Goal: Check status: Check status

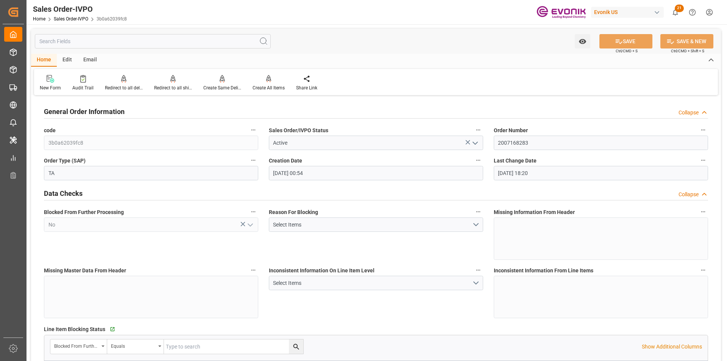
scroll to position [454, 0]
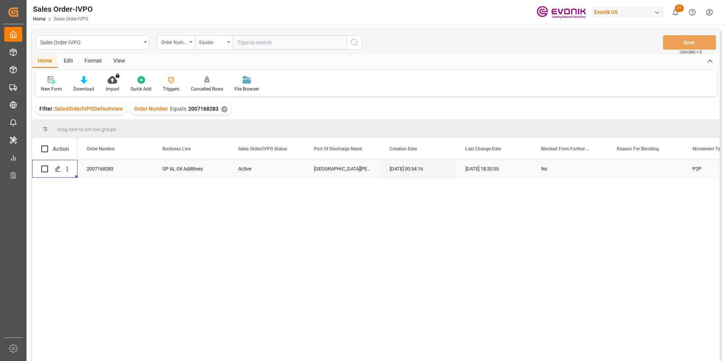
click at [223, 110] on div "✕" at bounding box center [224, 109] width 6 height 6
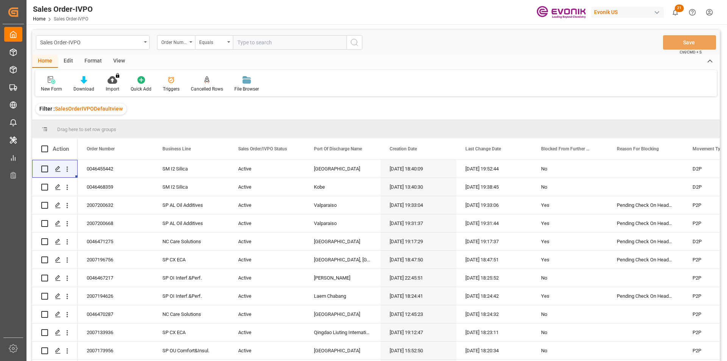
click at [272, 45] on input "text" at bounding box center [290, 42] width 114 height 14
paste input "2007174368"
type input "2007174368"
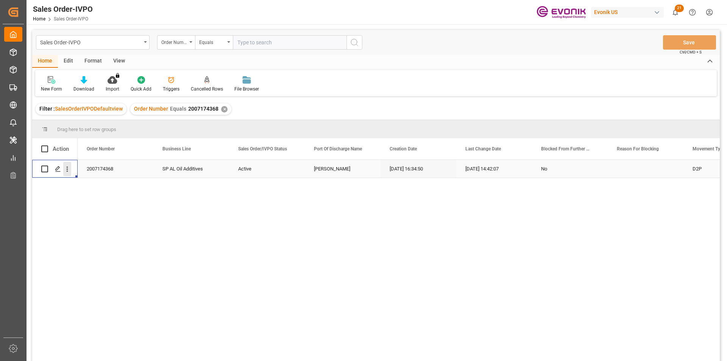
click at [70, 168] on icon "open menu" at bounding box center [67, 169] width 8 height 8
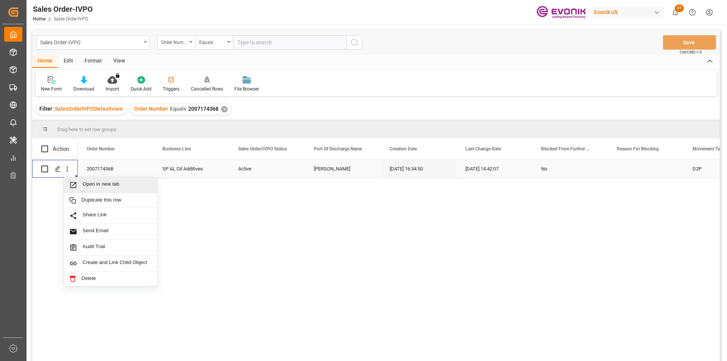
click at [91, 186] on span "Open in new tab" at bounding box center [117, 185] width 69 height 8
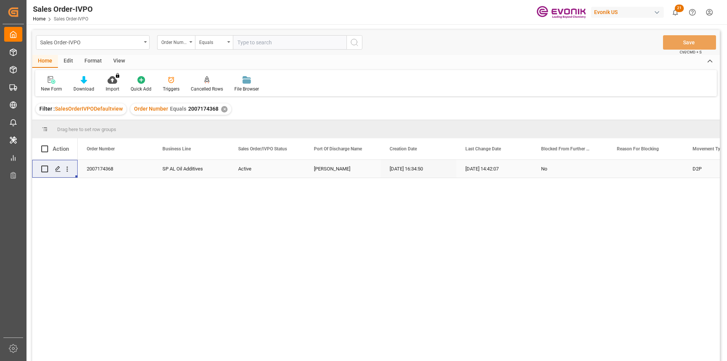
click at [221, 110] on div "✕" at bounding box center [224, 109] width 6 height 6
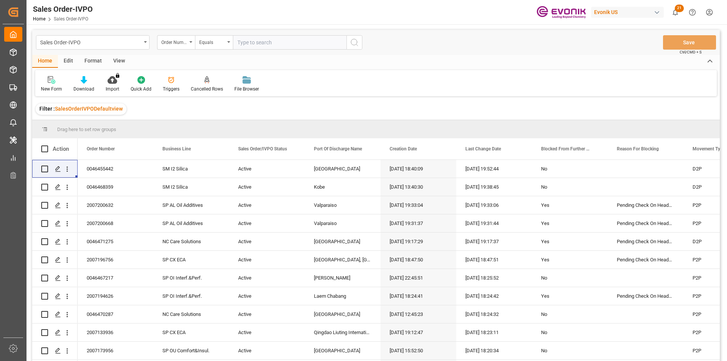
click at [259, 45] on input "text" at bounding box center [290, 42] width 114 height 14
paste input "0046466979"
type input "0046466979"
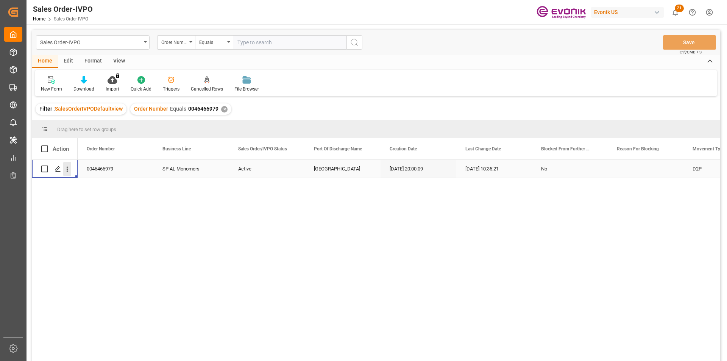
click at [66, 168] on icon "open menu" at bounding box center [67, 169] width 8 height 8
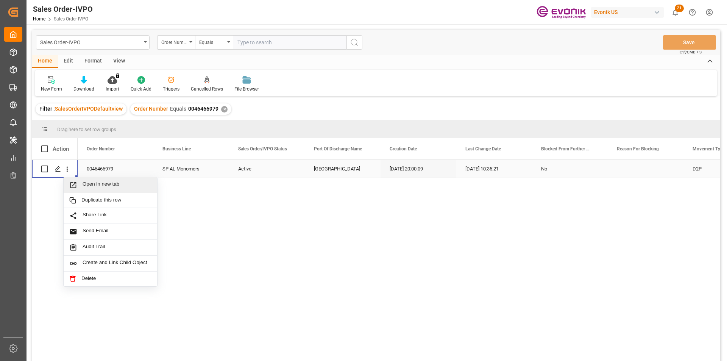
click at [106, 186] on span "Open in new tab" at bounding box center [117, 185] width 69 height 8
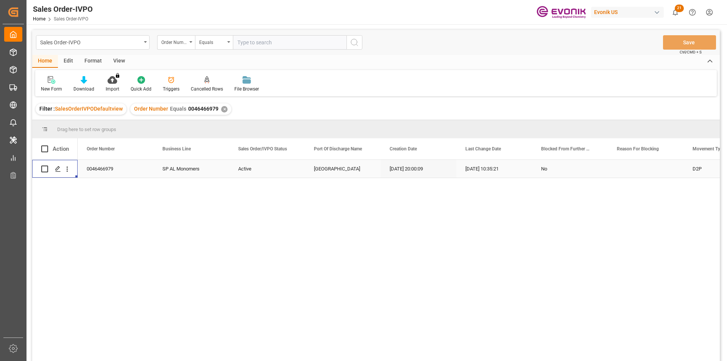
click at [223, 107] on div "✕" at bounding box center [224, 109] width 6 height 6
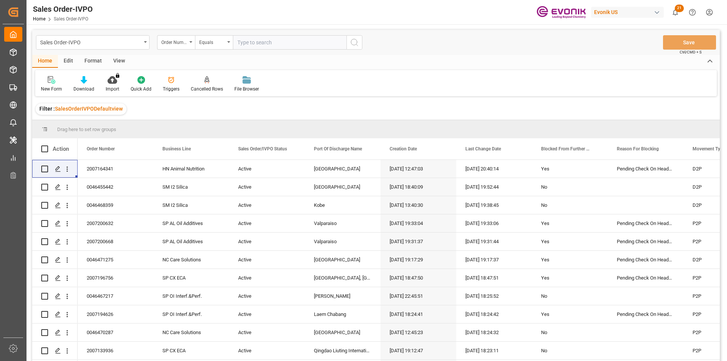
click at [262, 42] on input "text" at bounding box center [290, 42] width 114 height 14
paste input "2007190766"
type input "2007190766"
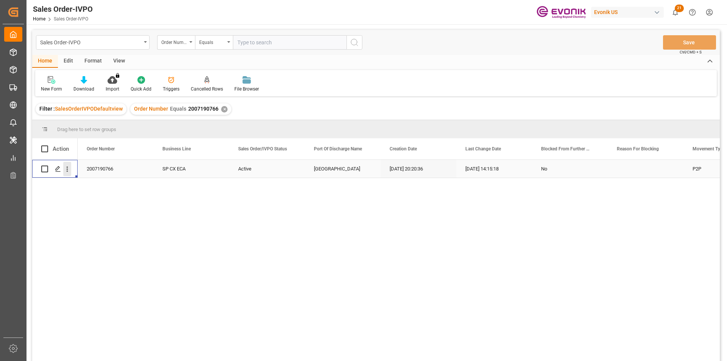
click at [70, 168] on icon "open menu" at bounding box center [67, 169] width 8 height 8
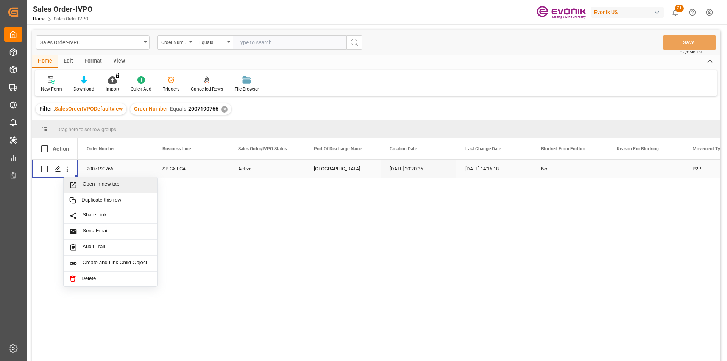
click at [120, 185] on span "Open in new tab" at bounding box center [117, 185] width 69 height 8
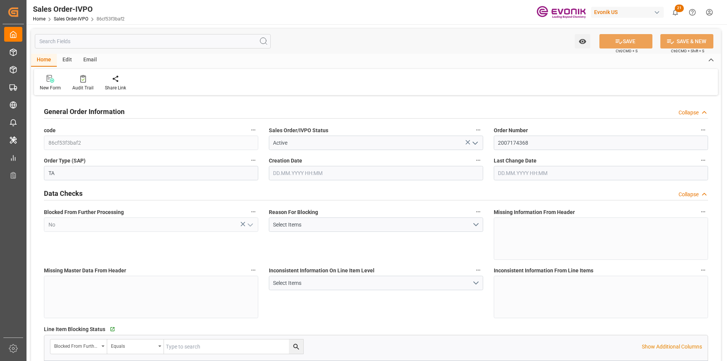
type input "BRSSZ"
type input "0"
type input "1"
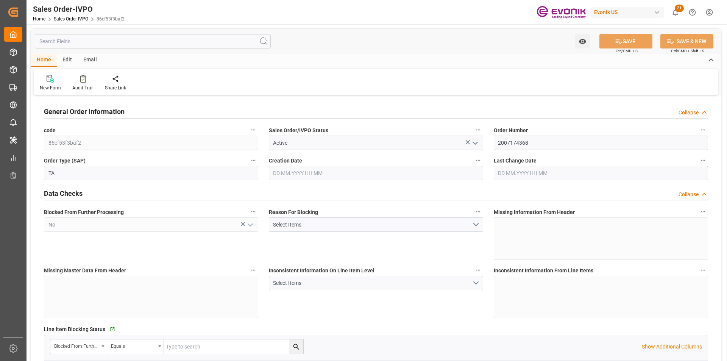
type input "8070"
type input "13.2102"
type input "17000"
type input "30"
type input "08.09.2025 16:34"
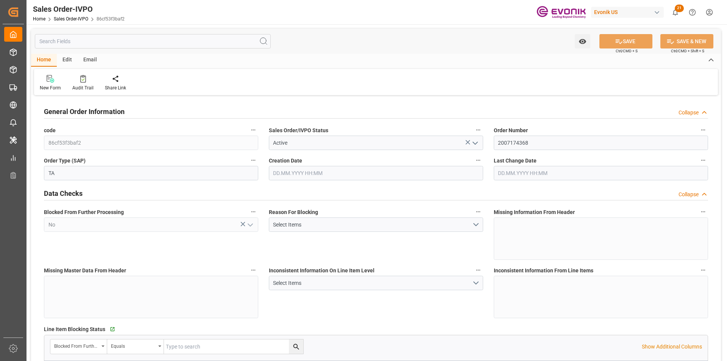
type input "22.09.2025 14:42"
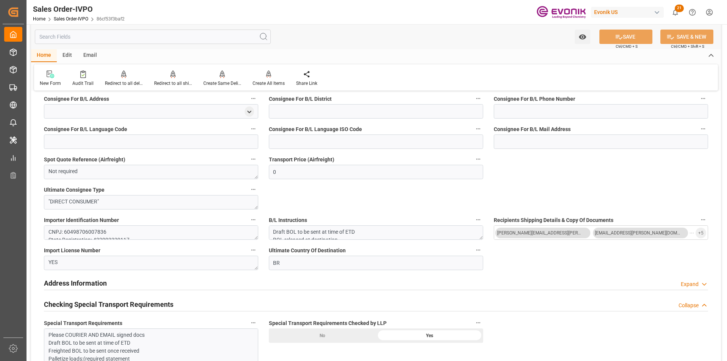
scroll to position [719, 0]
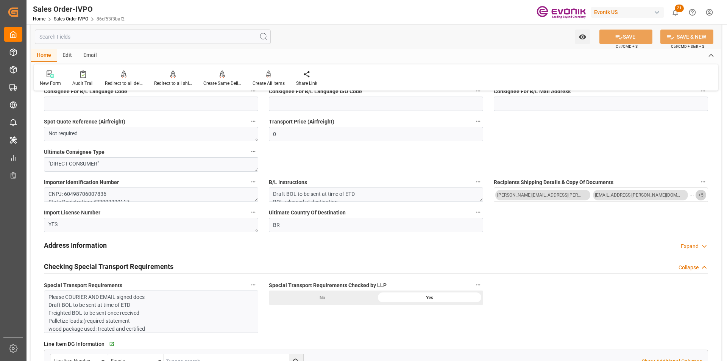
click at [697, 196] on button "+ 5" at bounding box center [700, 195] width 11 height 11
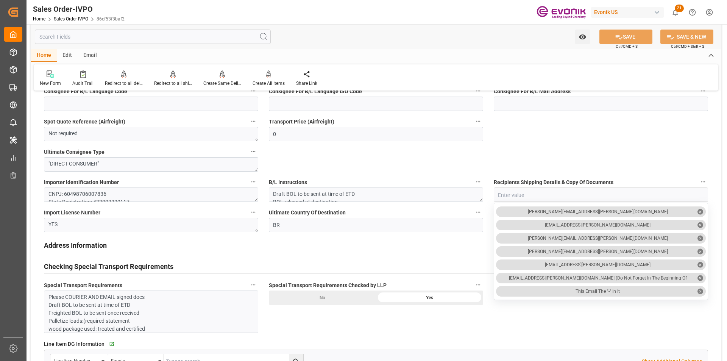
click at [580, 318] on div "General Order Information Collapse code 86cf53f3baf2 Sales Order/IVPO Status Ac…" at bounding box center [376, 211] width 690 height 1667
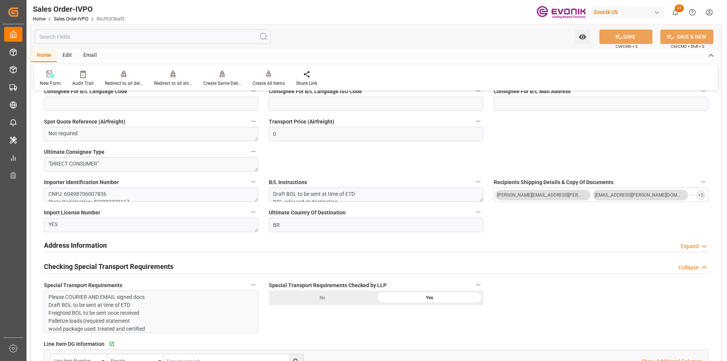
click at [57, 34] on input "text" at bounding box center [153, 37] width 236 height 14
click at [65, 37] on input "text" at bounding box center [153, 37] width 236 height 14
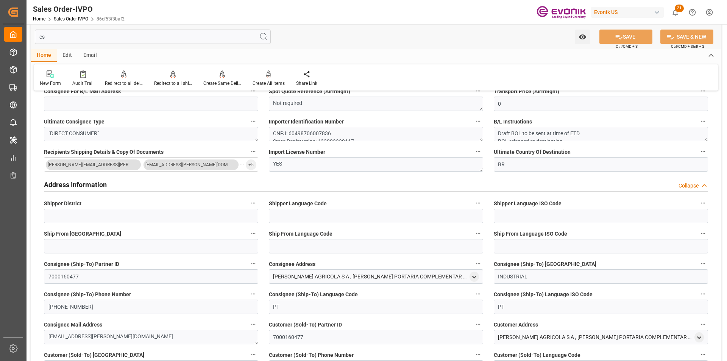
scroll to position [0, 0]
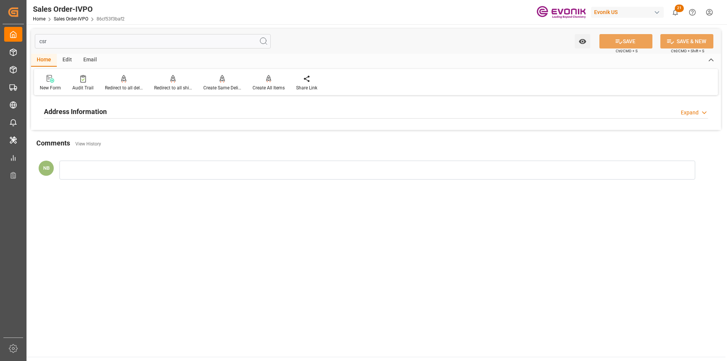
type input "csr"
click at [77, 106] on div "Address Information" at bounding box center [75, 111] width 63 height 14
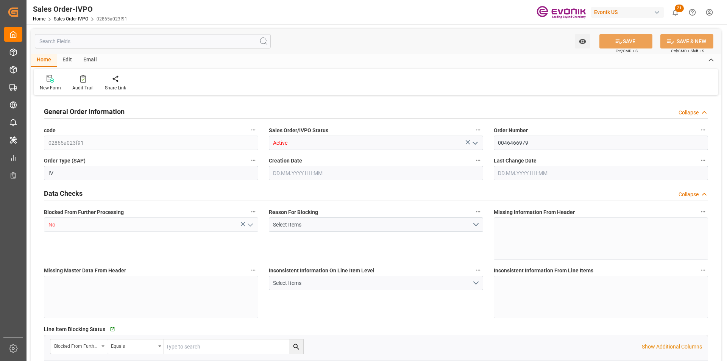
type input "NLRTM"
type input "0"
type input "1"
type input "2"
type input "17252"
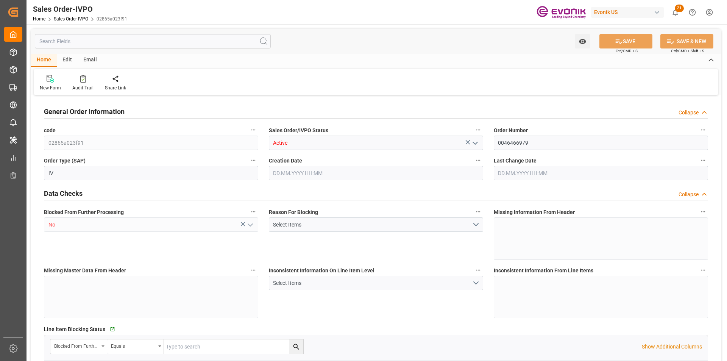
type input "0"
type input "17000"
type input "30"
type input "05.08.2025 20:00"
type input "23.09.2025 10:35"
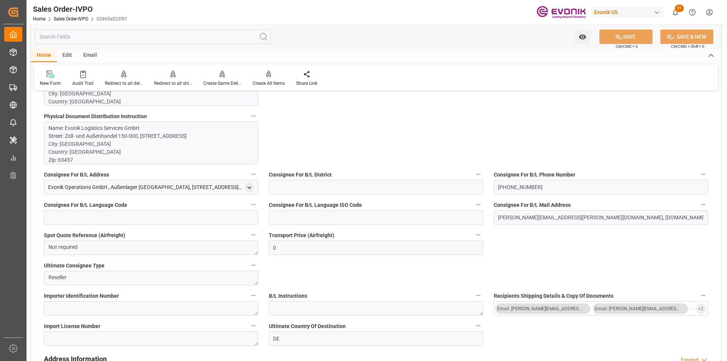
scroll to position [341, 0]
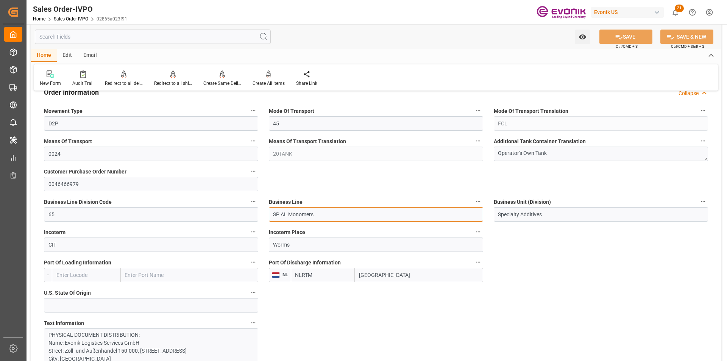
click at [330, 215] on input "SP AL Monomers" at bounding box center [376, 214] width 214 height 14
click at [299, 215] on input "SP AL Monomers" at bounding box center [376, 214] width 214 height 14
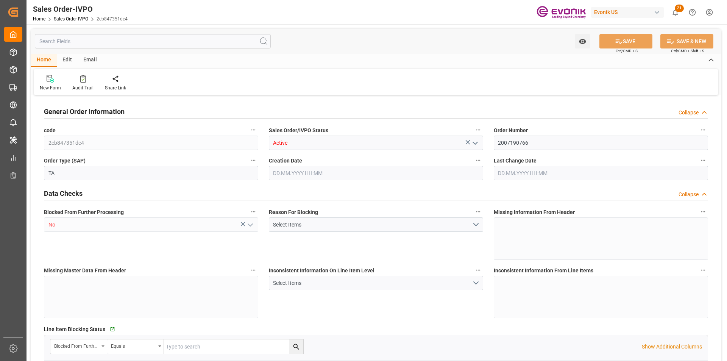
type input "NZAKL"
type input "0"
type input "1"
type input "4500"
type input "22.09.2025 20:20"
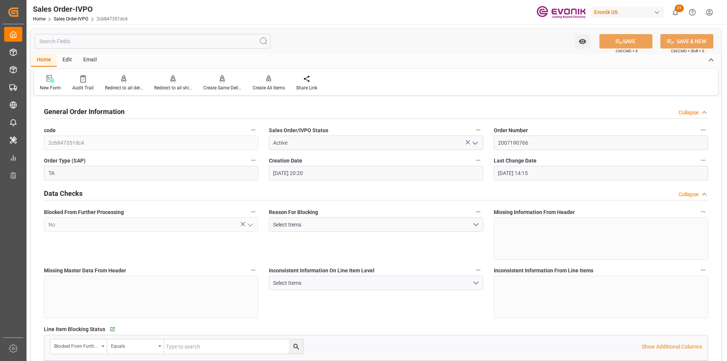
type input "25.09.2025 14:15"
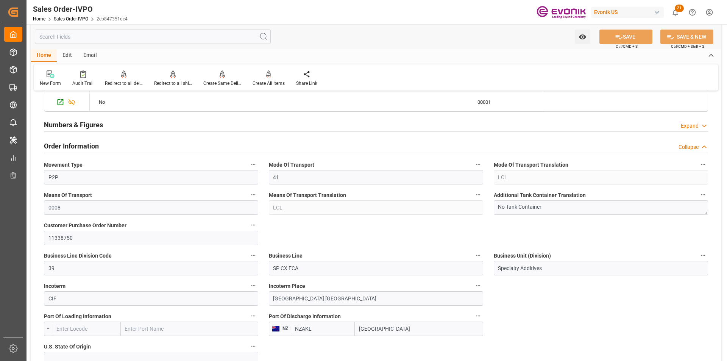
scroll to position [151, 0]
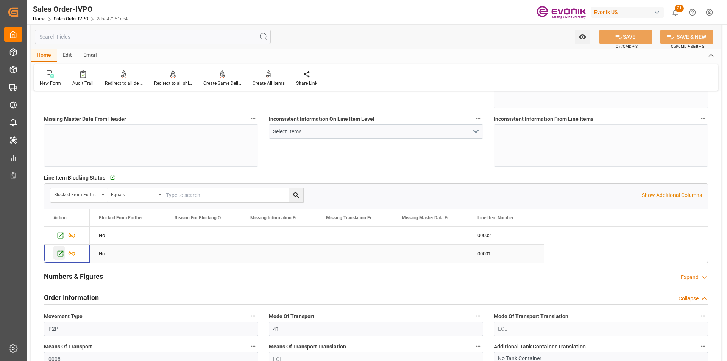
click at [60, 252] on icon "Press SPACE to select this row." at bounding box center [60, 253] width 8 height 8
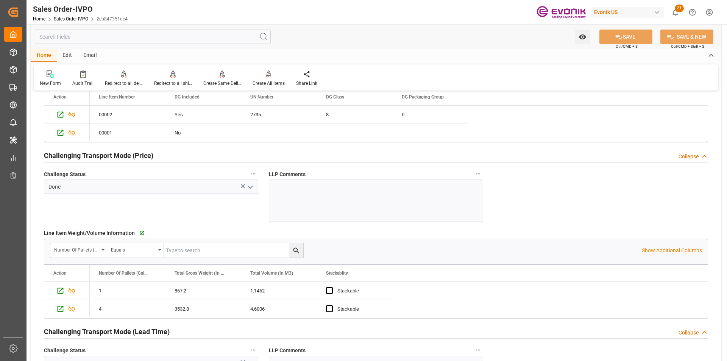
scroll to position [1211, 0]
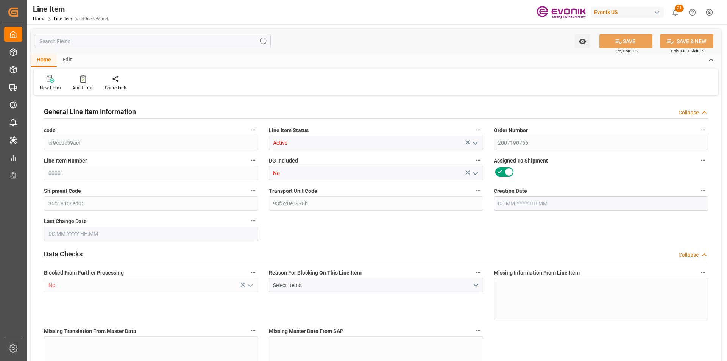
type input "4"
type input "3532.8"
type input "3264"
type input "4.6006"
type input "16"
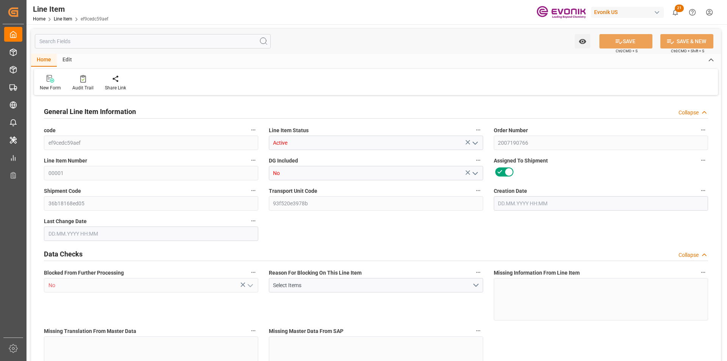
type input "23500.8"
type input "16"
type input "3532.8"
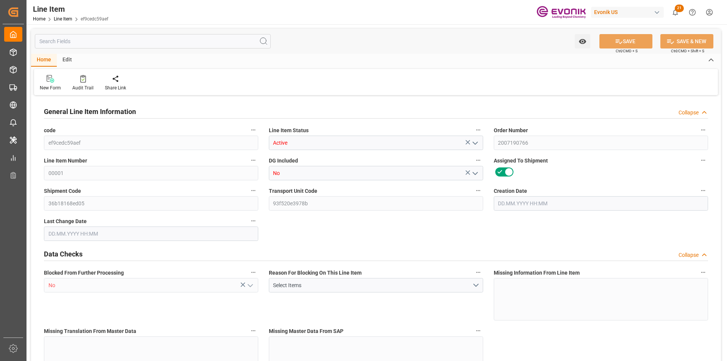
type input "3612.8"
type input "3264"
type input "4.6006"
type input "4600.592"
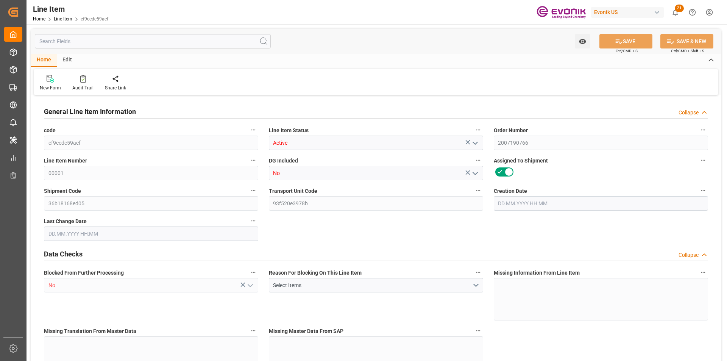
type input "16"
type input "3532.8"
type input "3264"
type input "4.6006"
type input "22.09.2025 20:20"
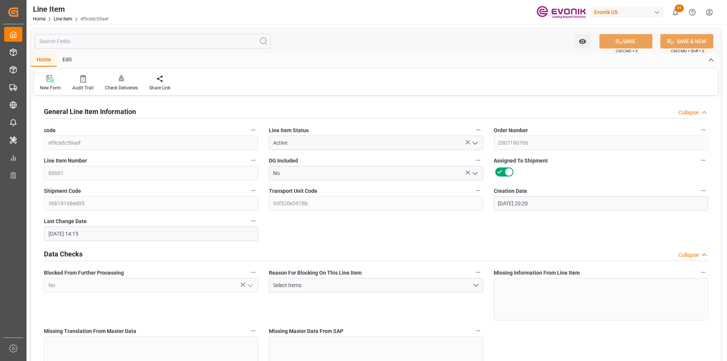
type input "25.09.2025 14:15"
type input "01.11.2025"
type input "01.10.2025"
type input "25.09.2025"
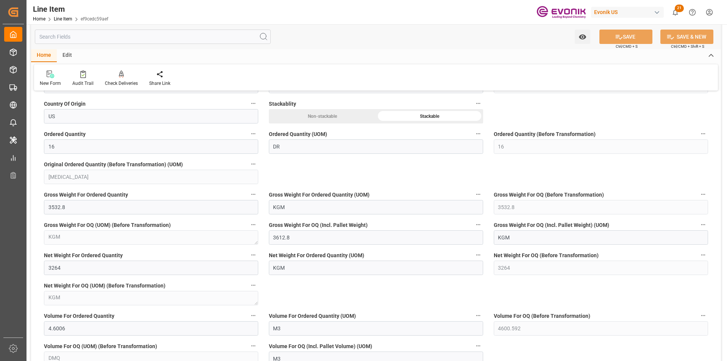
scroll to position [606, 0]
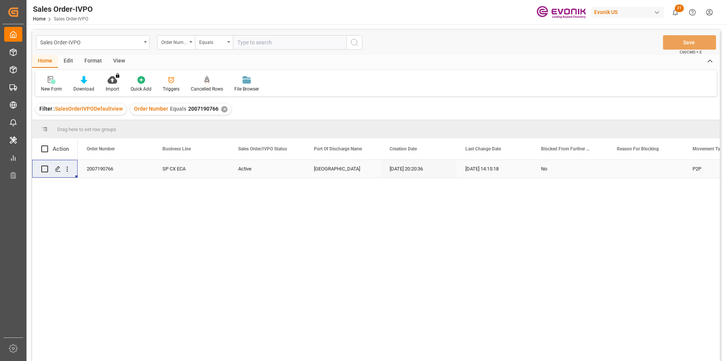
click at [221, 108] on div "✕" at bounding box center [224, 109] width 6 height 6
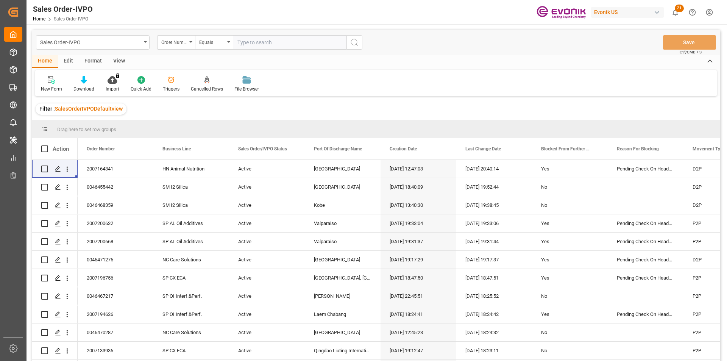
click at [262, 42] on input "text" at bounding box center [290, 42] width 114 height 14
paste input "2007184152"
type input "2007184152"
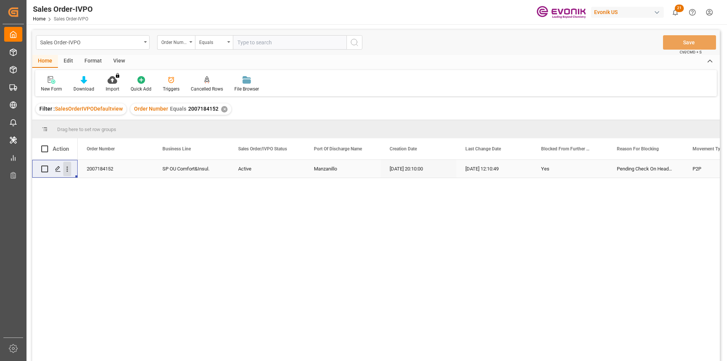
click at [70, 171] on icon "open menu" at bounding box center [67, 169] width 8 height 8
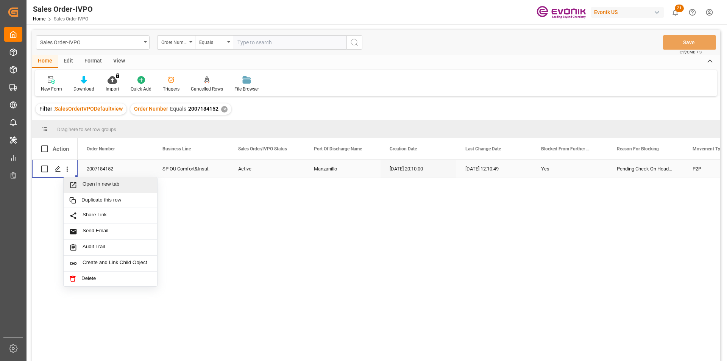
click at [126, 187] on span "Open in new tab" at bounding box center [117, 185] width 69 height 8
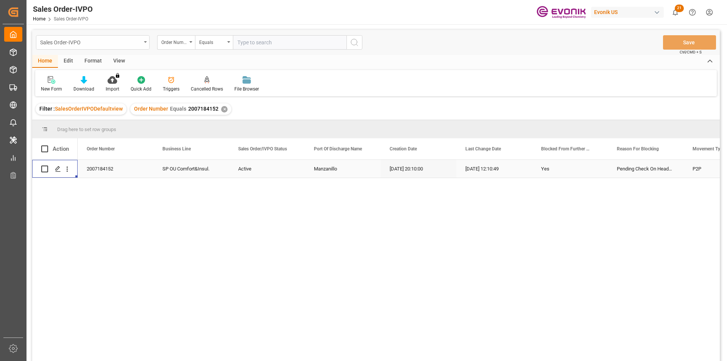
click at [108, 45] on div "Sales Order-IVPO" at bounding box center [90, 41] width 101 height 9
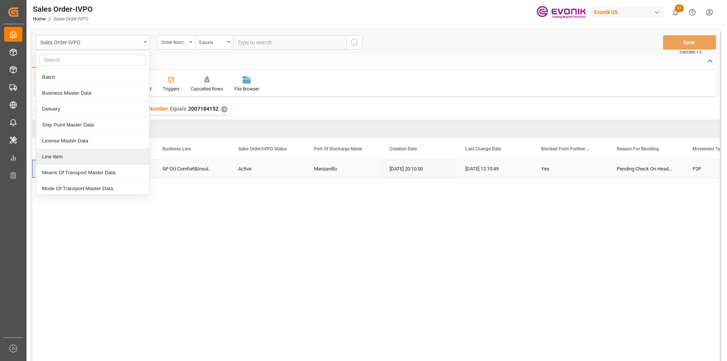
click at [65, 160] on div "Line Item" at bounding box center [92, 157] width 113 height 16
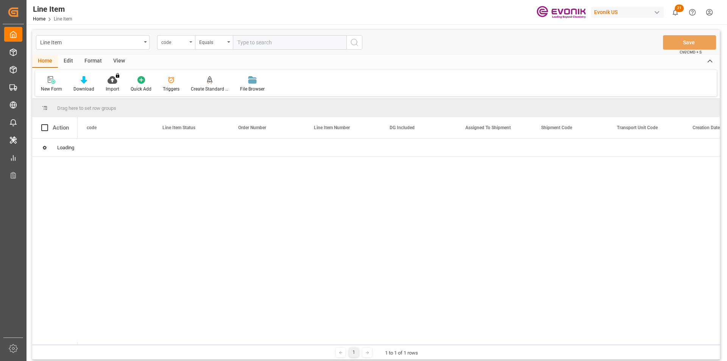
click at [177, 40] on div "code" at bounding box center [174, 41] width 26 height 9
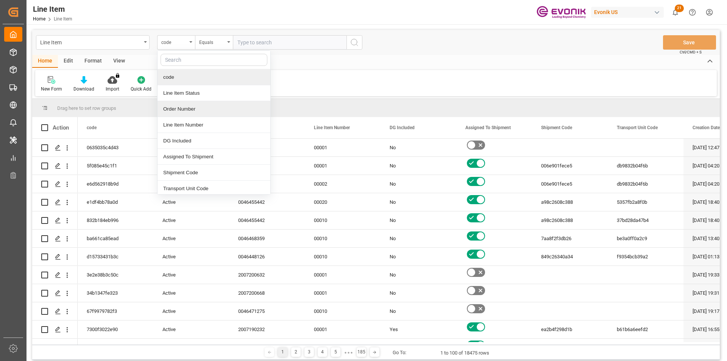
click at [182, 108] on div "Order Number" at bounding box center [213, 109] width 113 height 16
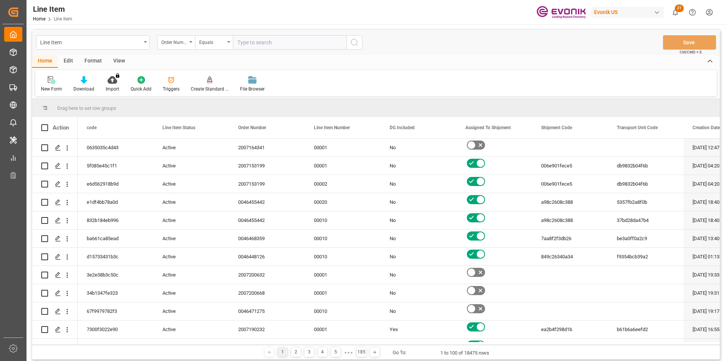
click at [249, 44] on input "text" at bounding box center [290, 42] width 114 height 14
paste input "2007184152"
type input "2007184152"
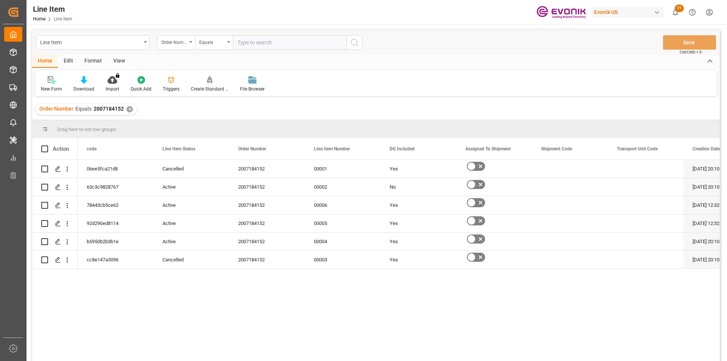
click at [120, 62] on div "View" at bounding box center [118, 61] width 23 height 13
click at [87, 83] on icon at bounding box center [86, 80] width 8 height 8
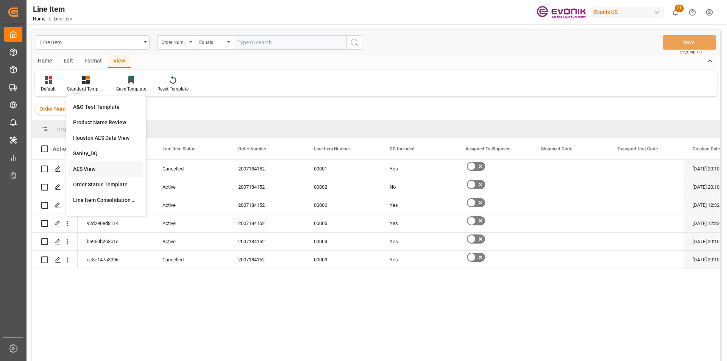
click at [76, 170] on div "AES View" at bounding box center [106, 169] width 66 height 8
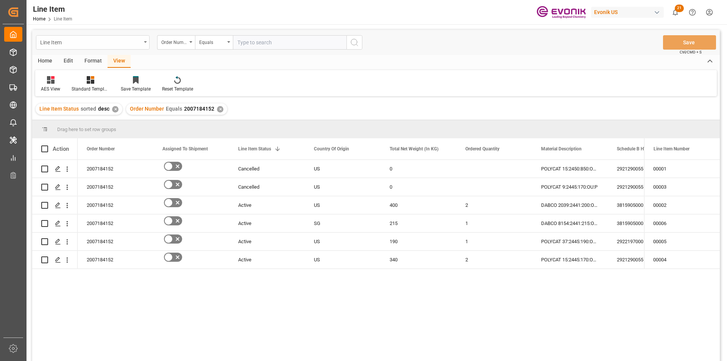
click at [142, 41] on div "Line Item" at bounding box center [93, 42] width 114 height 14
type input "sal"
click at [90, 77] on div "Sales Order-IVPO" at bounding box center [92, 77] width 113 height 16
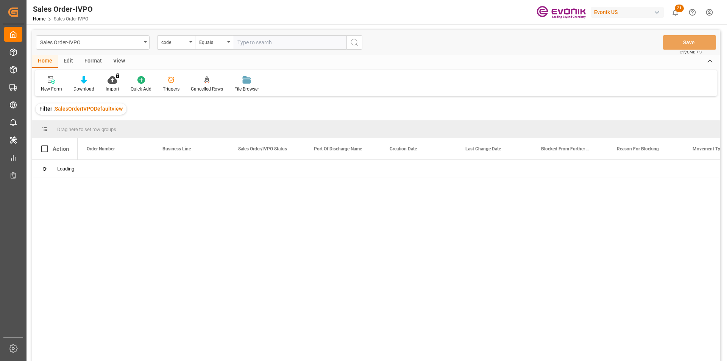
click at [164, 45] on div "code" at bounding box center [174, 41] width 26 height 9
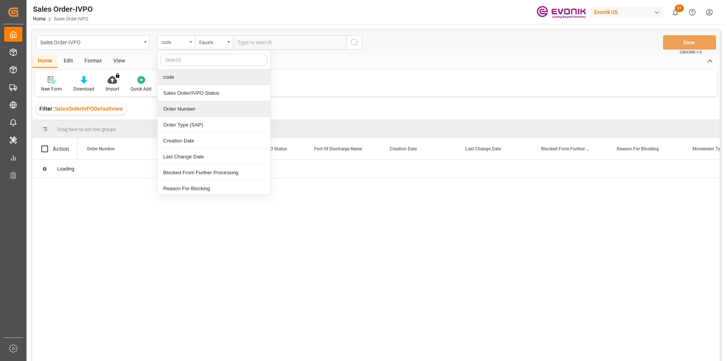
click at [178, 106] on div "Order Number" at bounding box center [213, 109] width 113 height 16
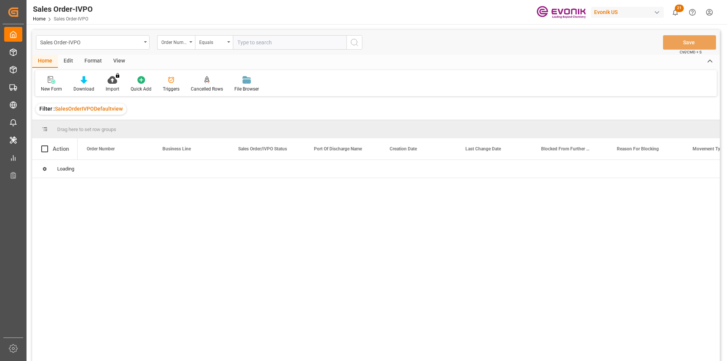
click at [289, 42] on input "text" at bounding box center [290, 42] width 114 height 14
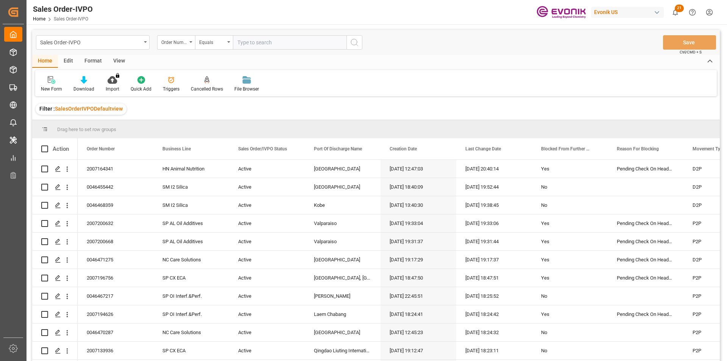
paste input "2007184152"
type input "2007184152"
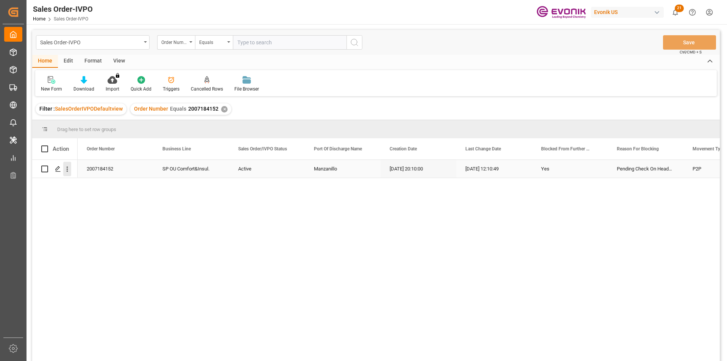
click at [64, 167] on icon "open menu" at bounding box center [67, 169] width 8 height 8
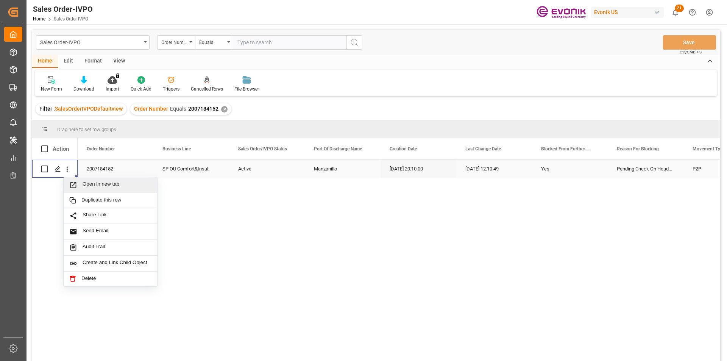
click at [97, 186] on span "Open in new tab" at bounding box center [117, 185] width 69 height 8
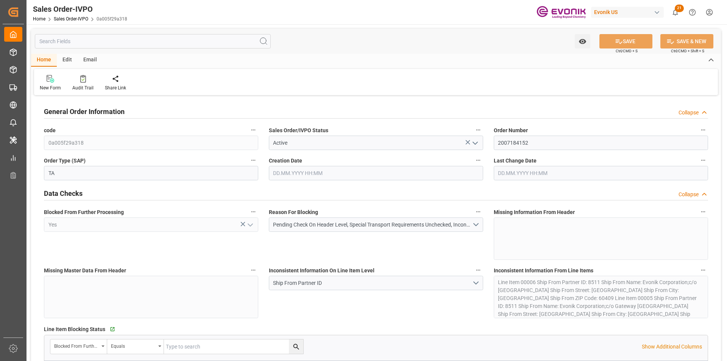
type input "PAPTY"
type input "0"
type input "1"
type input "1333.8"
type input "[DATE] 20:10"
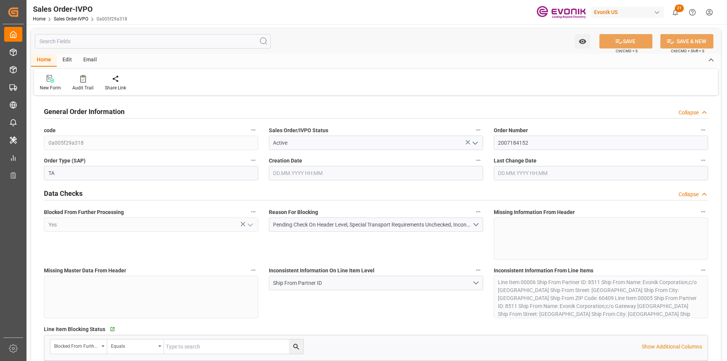
type input "[DATE] 12:10"
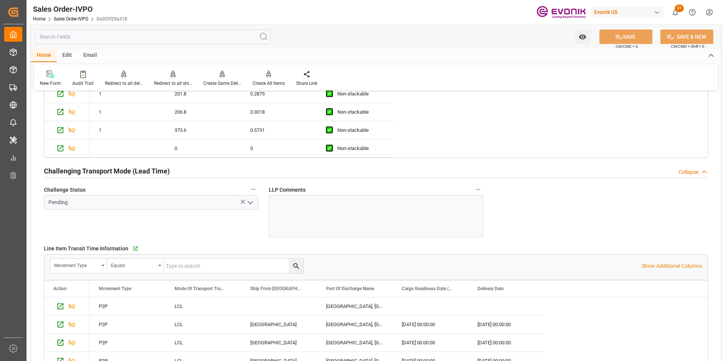
scroll to position [1514, 0]
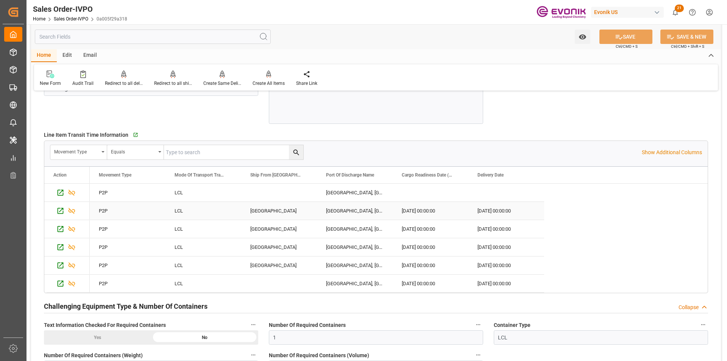
click at [279, 213] on div "[GEOGRAPHIC_DATA]" at bounding box center [279, 211] width 76 height 18
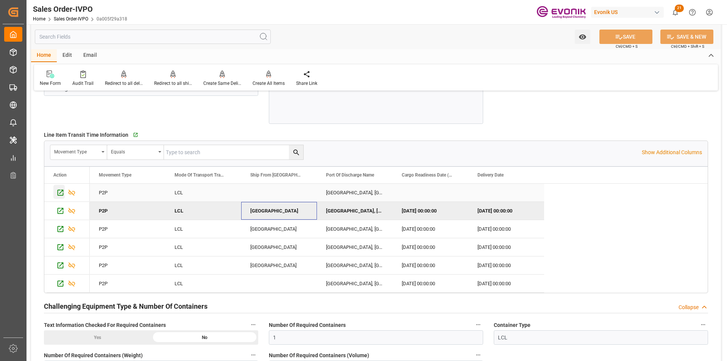
click at [56, 193] on icon "Press SPACE to select this row." at bounding box center [60, 192] width 8 height 8
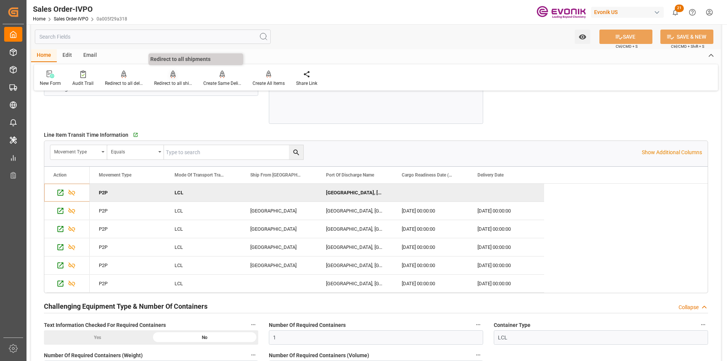
click at [167, 77] on div at bounding box center [173, 74] width 38 height 8
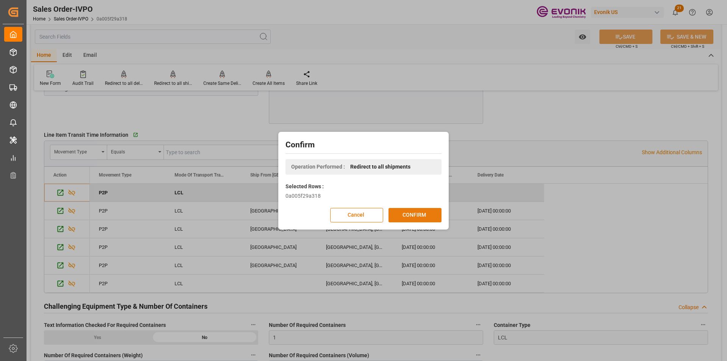
click at [420, 221] on button "CONFIRM" at bounding box center [414, 215] width 53 height 14
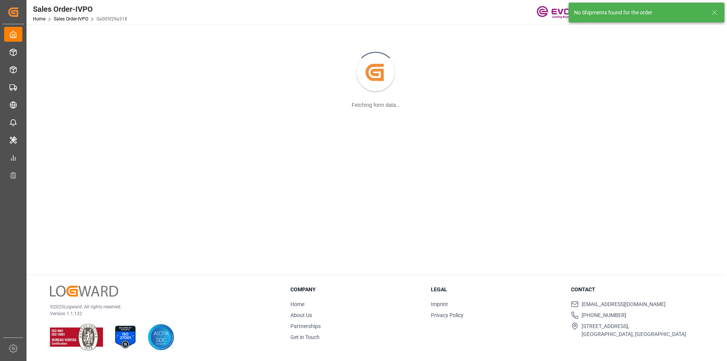
scroll to position [82, 0]
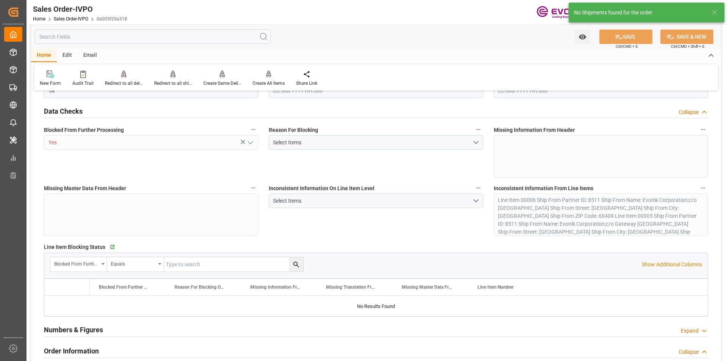
type input "PAPTY"
type input "0"
type input "1"
type input "1333.8"
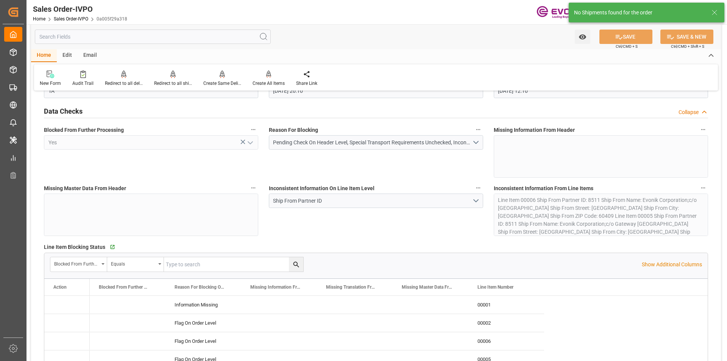
type input "[DATE] 20:10"
type input "[DATE] 12:10"
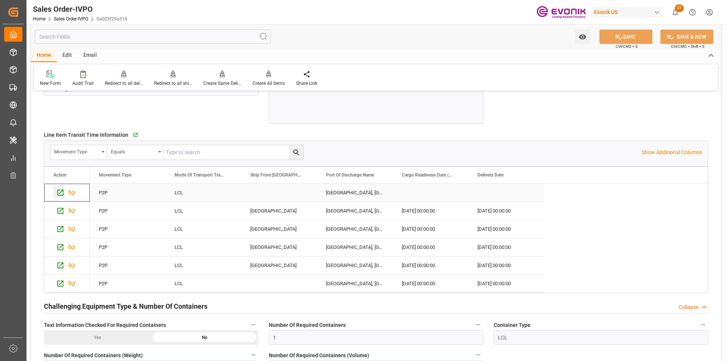
click at [62, 193] on icon "Press SPACE to select this row." at bounding box center [60, 192] width 8 height 8
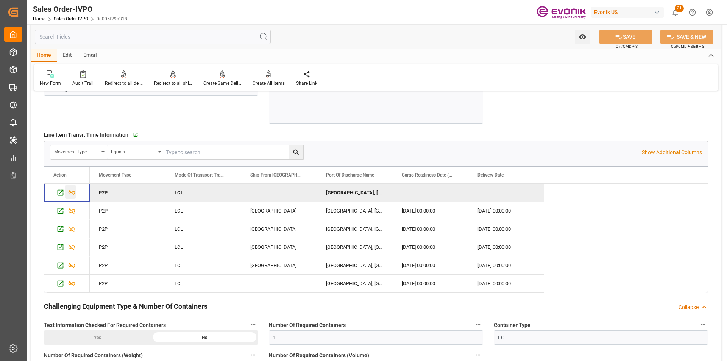
click at [72, 192] on icon "Press SPACE to deselect this row." at bounding box center [72, 192] width 8 height 8
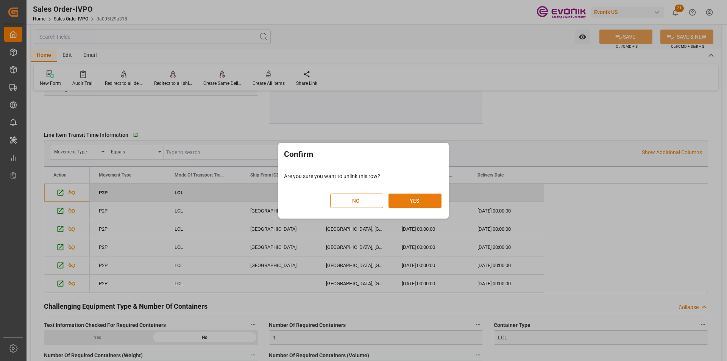
click at [416, 197] on button "YES" at bounding box center [414, 200] width 53 height 14
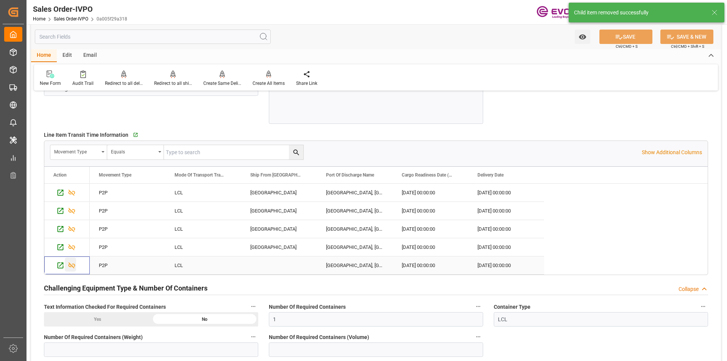
click at [69, 265] on icon "Press SPACE to select this row." at bounding box center [72, 265] width 7 height 6
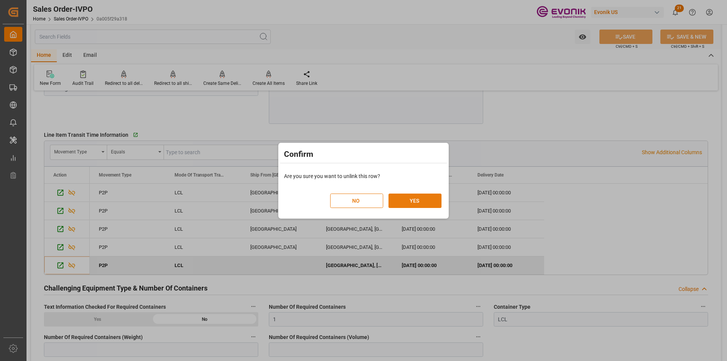
click at [405, 200] on button "YES" at bounding box center [414, 200] width 53 height 14
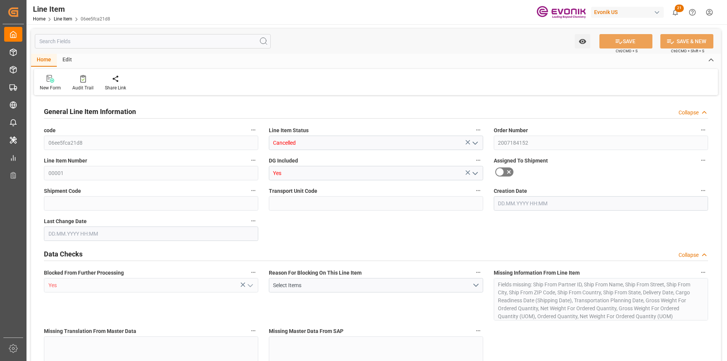
type input "0"
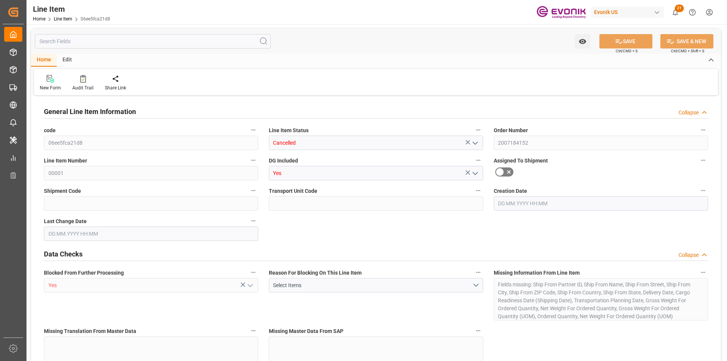
type input "0"
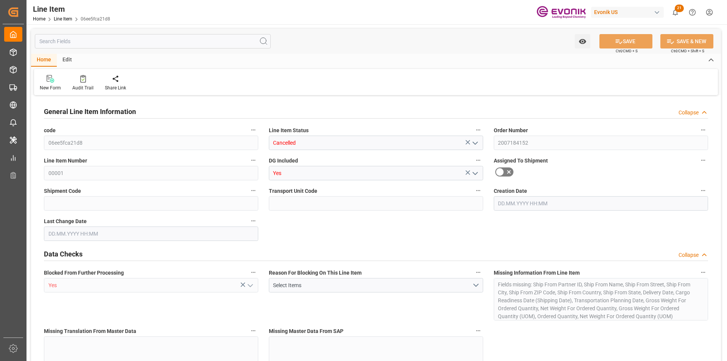
type input "0"
type input "[DATE] 20:10"
type input "[DATE] 12:10"
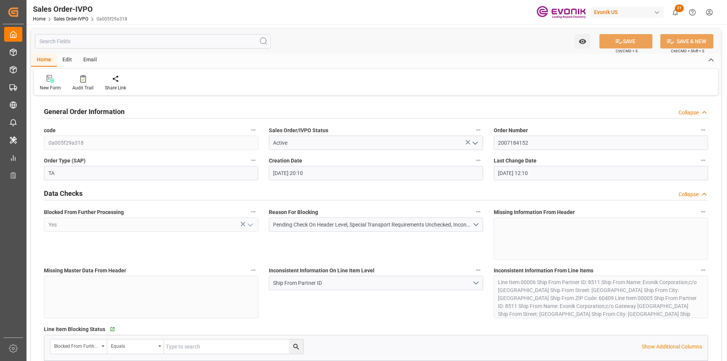
type input "[DATE] 20:10"
type input "[DATE] 12:10"
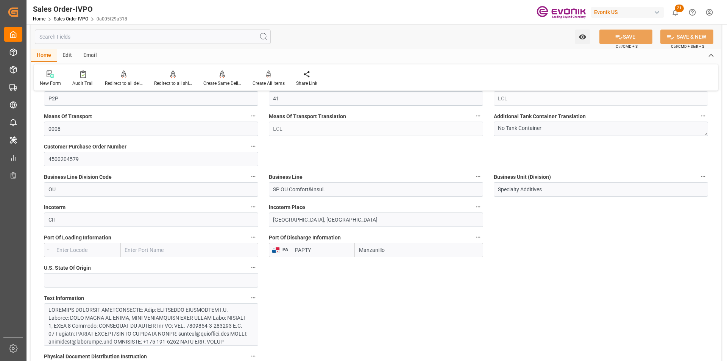
scroll to position [227, 0]
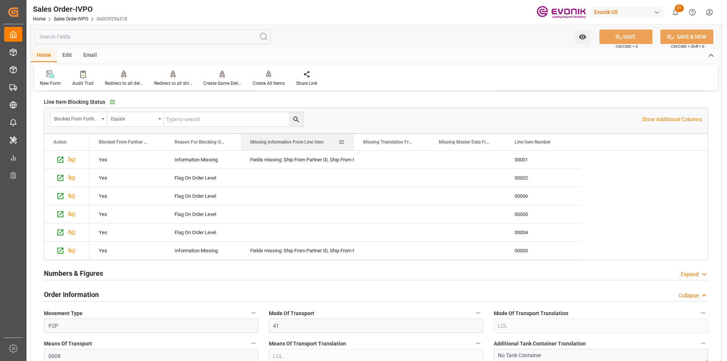
drag, startPoint x: 316, startPoint y: 138, endPoint x: 361, endPoint y: 139, distance: 45.1
click at [355, 139] on div at bounding box center [353, 142] width 3 height 17
click at [60, 156] on icon "Press SPACE to select this row." at bounding box center [60, 160] width 8 height 8
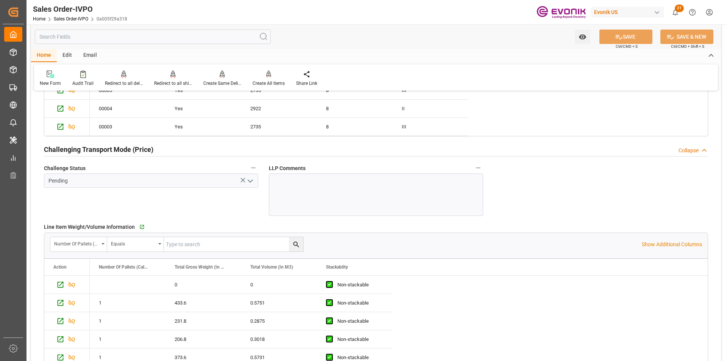
scroll to position [984, 0]
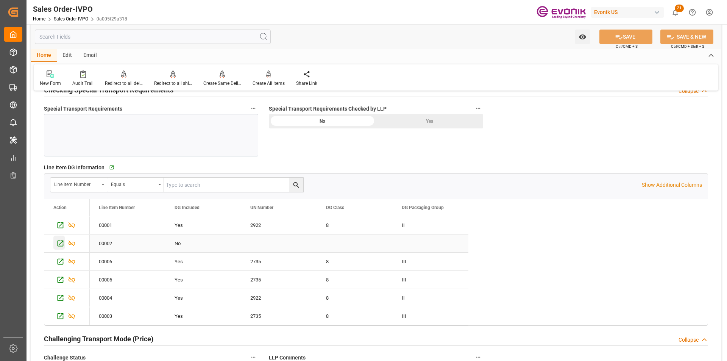
click at [62, 243] on icon "Press SPACE to select this row." at bounding box center [60, 243] width 8 height 8
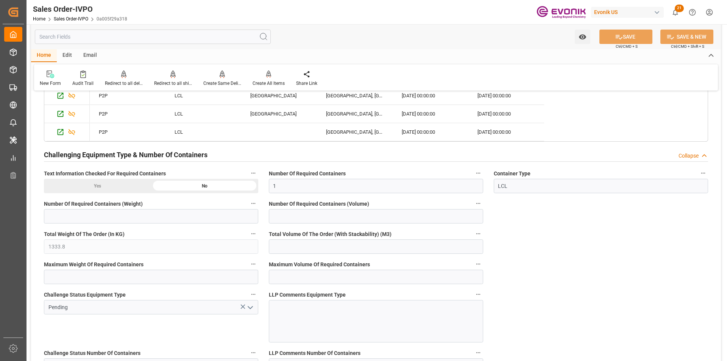
scroll to position [1590, 0]
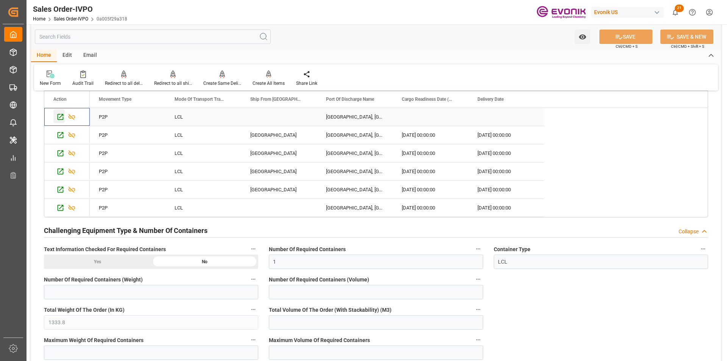
click at [61, 120] on icon "Press SPACE to select this row." at bounding box center [61, 117] width 6 height 6
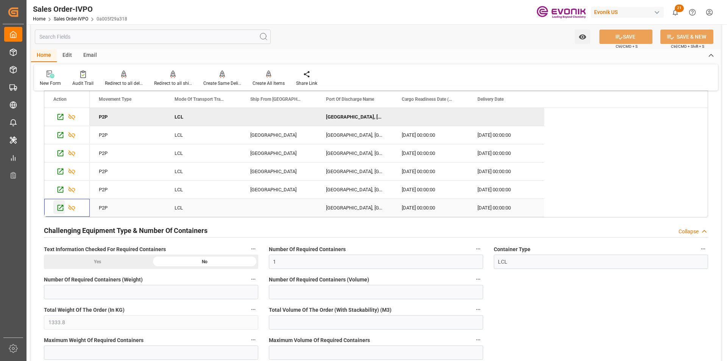
click at [58, 209] on icon "Press SPACE to select this row." at bounding box center [60, 208] width 8 height 8
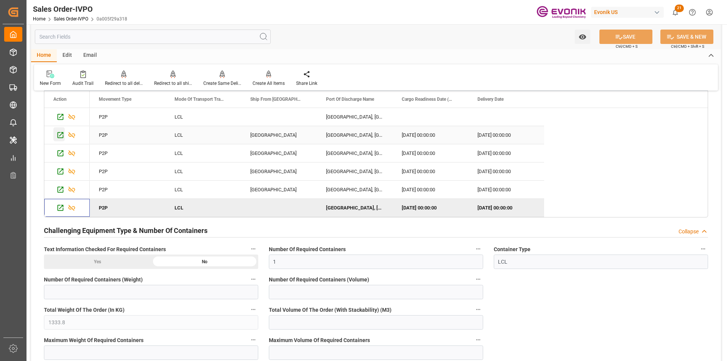
click at [62, 135] on icon "Press SPACE to select this row." at bounding box center [60, 135] width 8 height 8
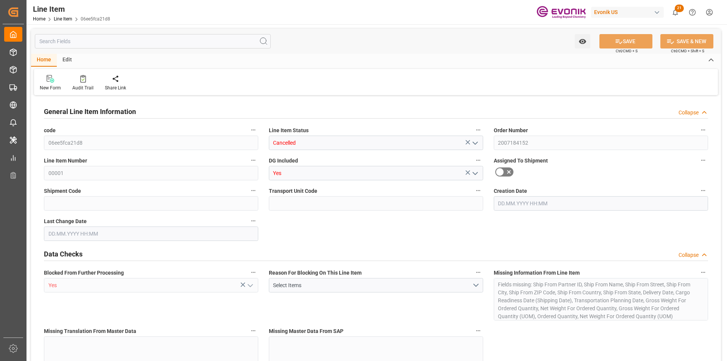
type input "0"
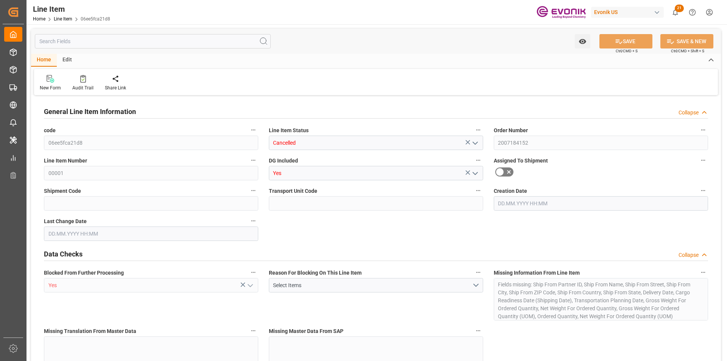
type input "0"
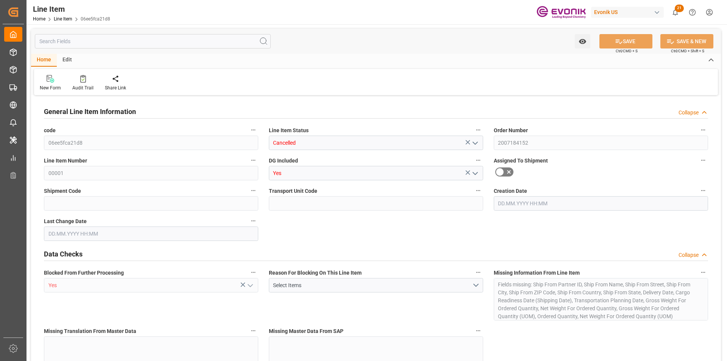
type input "0"
type input "[DATE] 20:10"
type input "[DATE] 12:10"
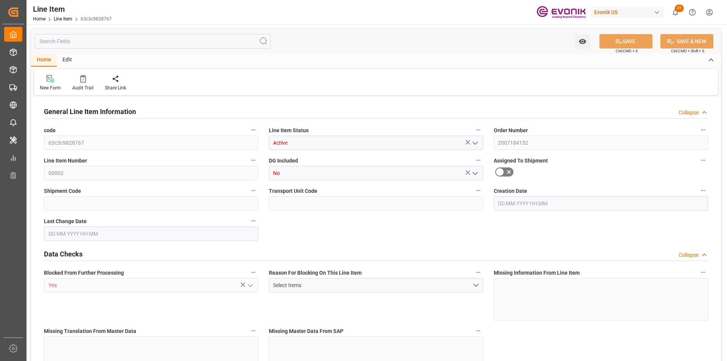
type input "1"
type input "433.6"
type input "400"
type input "0.5751"
type input "2"
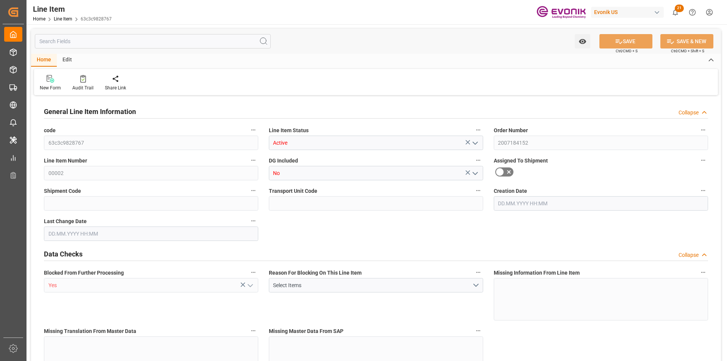
type input "5868"
type input "2"
type input "433.6"
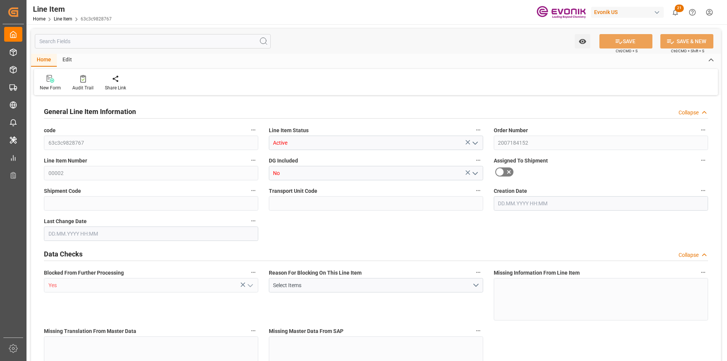
type input "455.6"
type input "400"
type input "0.5751"
type input "575.074"
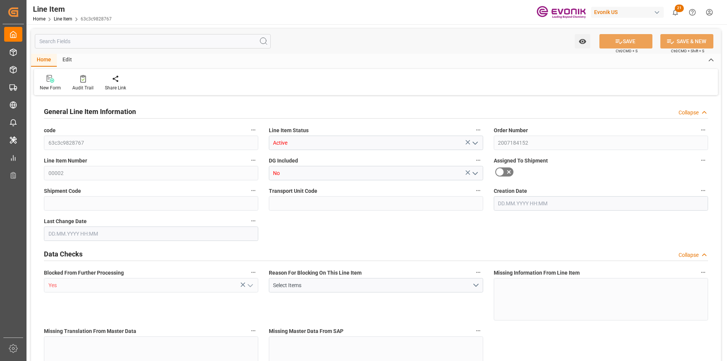
type input "0"
type input "[DATE] 20:10"
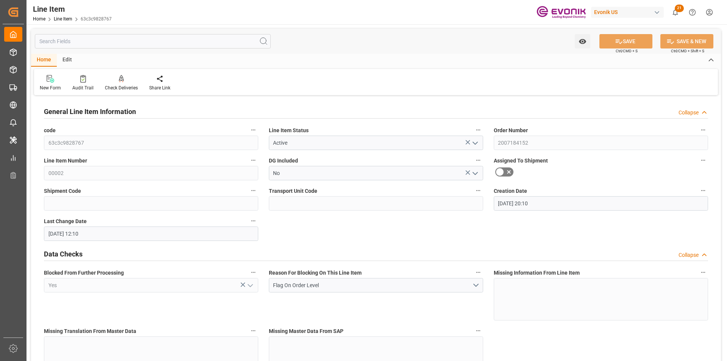
type input "[DATE] 12:10"
type input "[DATE]"
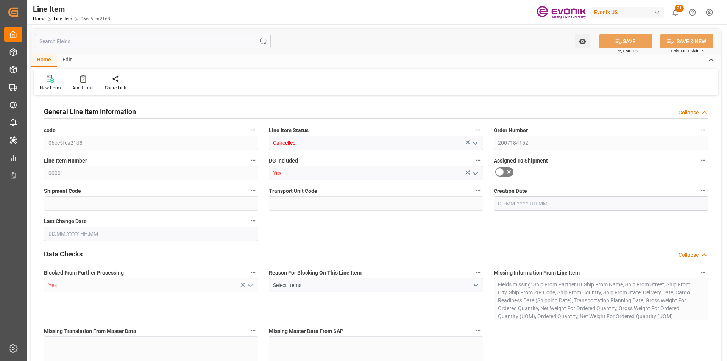
type input "0"
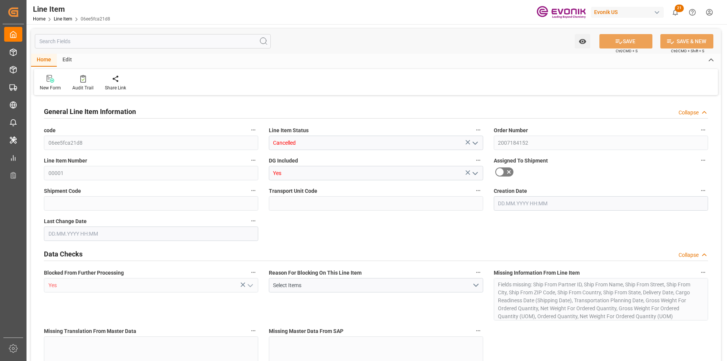
type input "0"
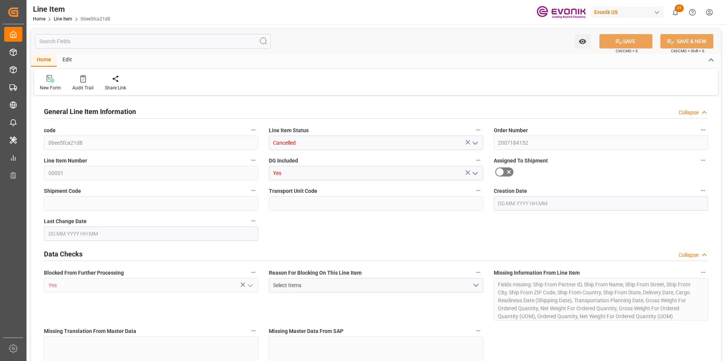
type input "0"
type input "[DATE] 20:10"
type input "[DATE] 12:10"
type input "0"
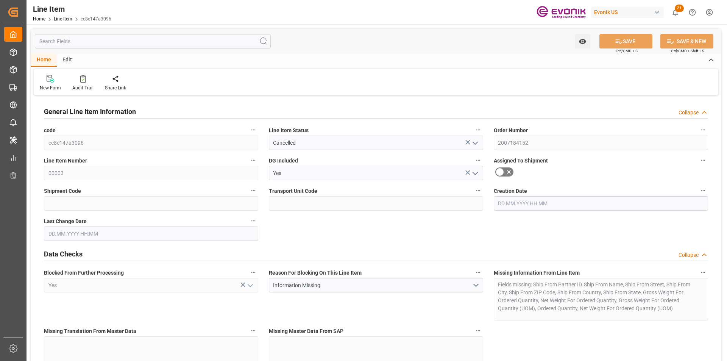
type input "0"
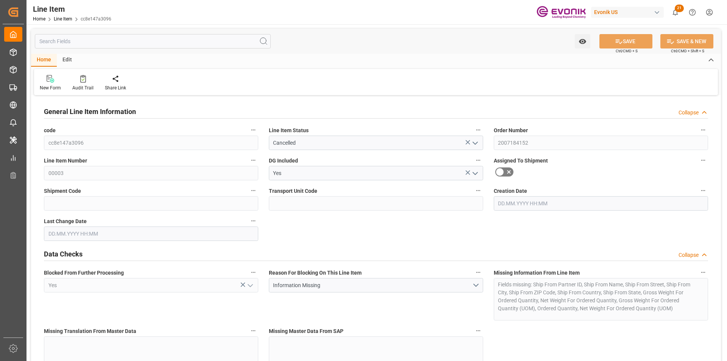
type input "0"
type input "[DATE] 20:10"
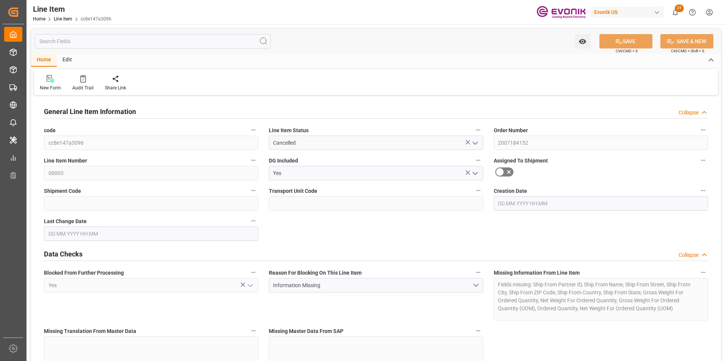
type input "[DATE] 12:10"
type input "[DATE]"
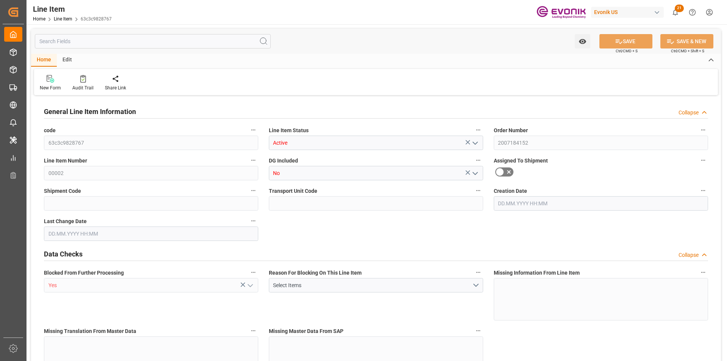
type input "1"
type input "433.6"
type input "400"
type input "0.5751"
type input "2"
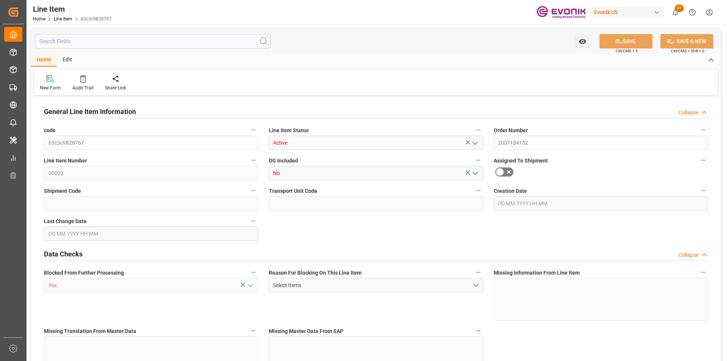
type input "5868"
type input "2"
type input "433.6"
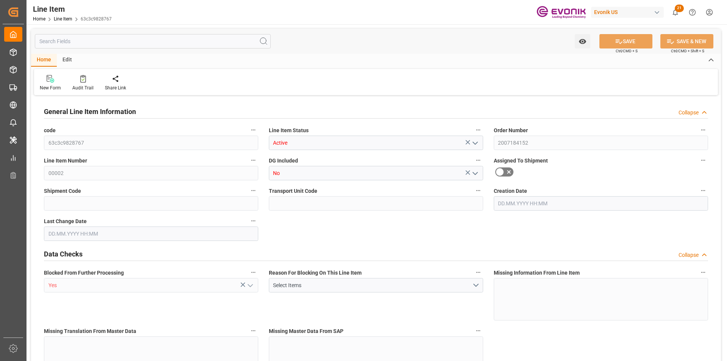
type input "455.6"
type input "400"
type input "0.5751"
type input "575.074"
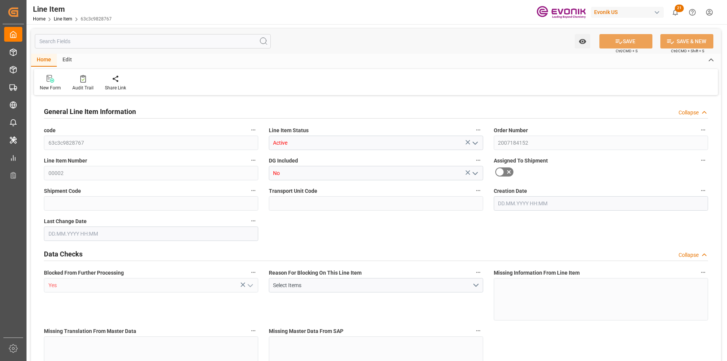
type input "0"
type input "[DATE] 20:10"
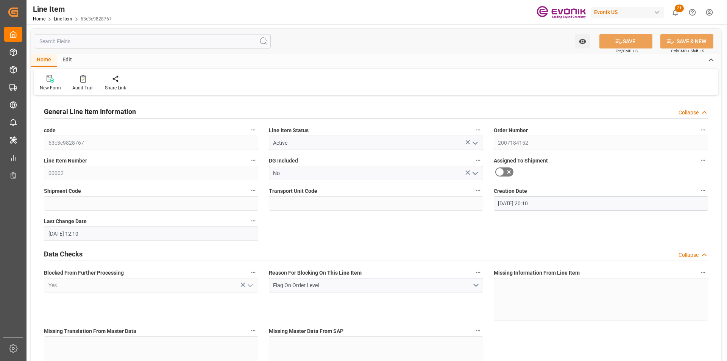
type input "[DATE] 12:10"
type input "25.11.2025"
type input "01.10.2025"
type input "24.09.2025"
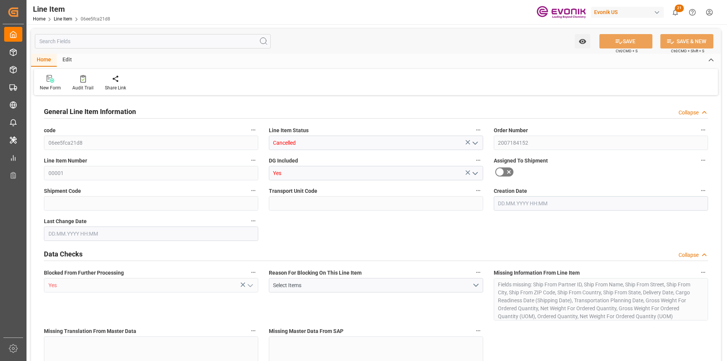
type input "0"
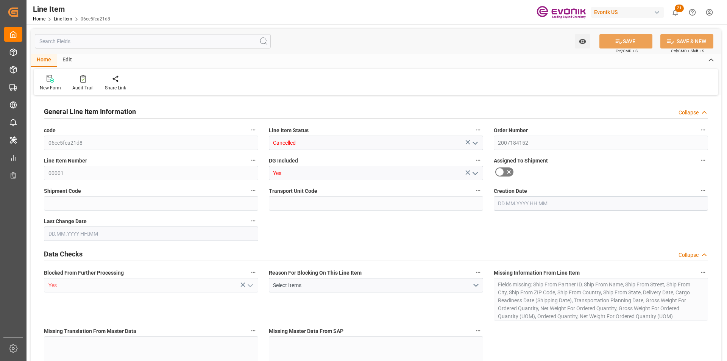
type input "0"
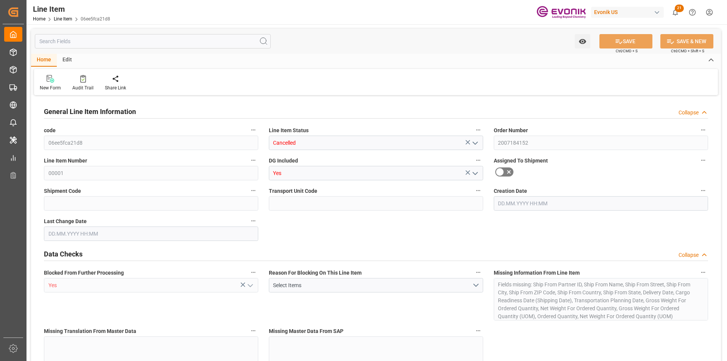
type input "0"
type input "[DATE] 20:10"
type input "[DATE] 12:10"
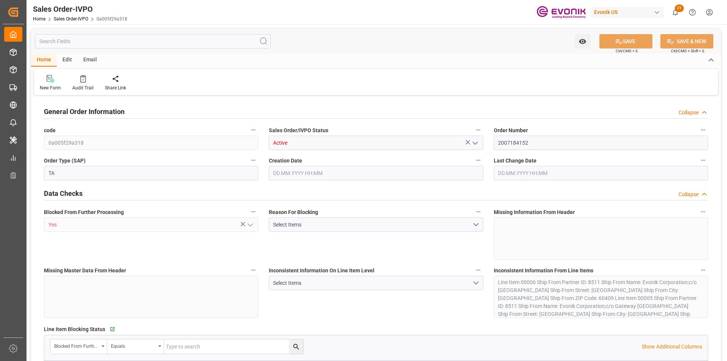
type input "PAPTY"
type input "0"
type input "1"
type input "1333.8"
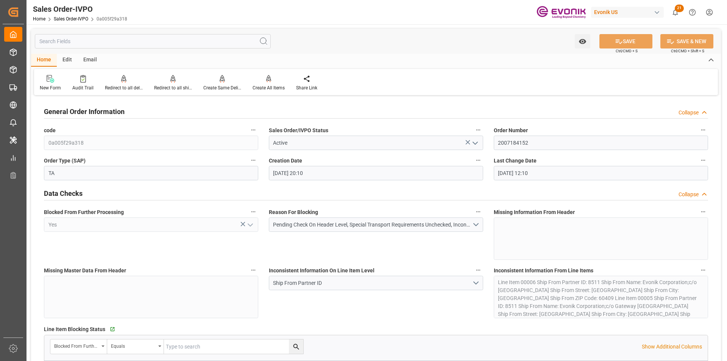
type input "[DATE] 20:10"
type input "[DATE] 12:10"
click at [173, 83] on div "Redirect to all shipments" at bounding box center [172, 83] width 49 height 17
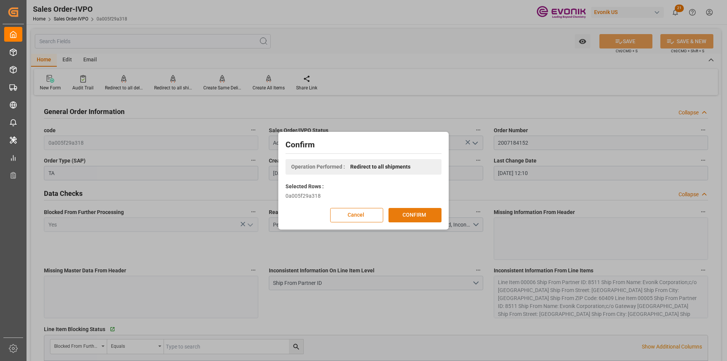
click at [413, 214] on button "CONFIRM" at bounding box center [414, 215] width 53 height 14
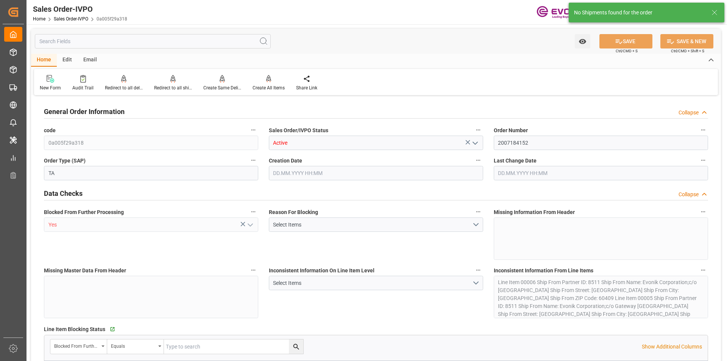
type input "PAPTY"
type input "0"
type input "1"
type input "1333.8"
type input "[DATE] 20:10"
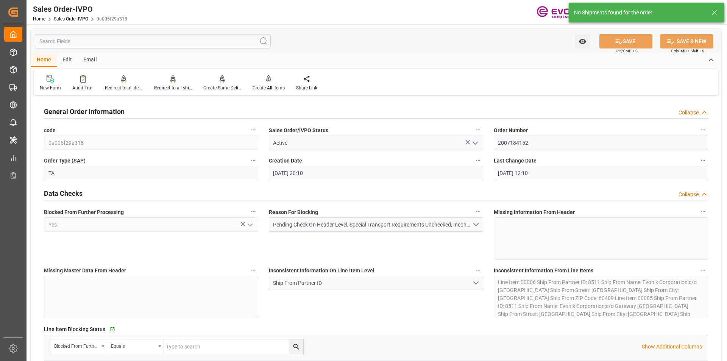
type input "[DATE] 12:10"
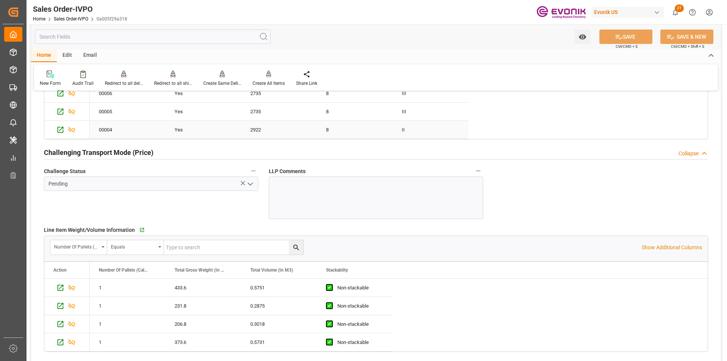
scroll to position [1022, 0]
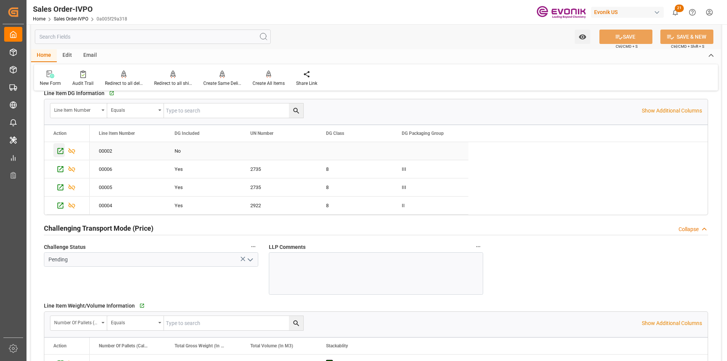
click at [62, 152] on icon "Press SPACE to select this row." at bounding box center [60, 151] width 8 height 8
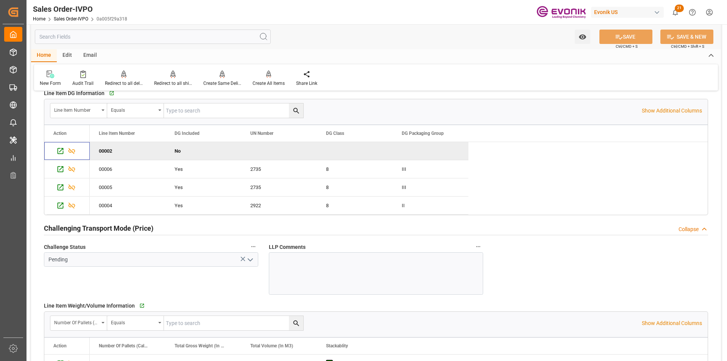
click at [122, 154] on div "00002" at bounding box center [128, 151] width 76 height 18
click at [239, 111] on input "text" at bounding box center [233, 110] width 139 height 14
paste input "00002"
type input "00002"
click at [296, 109] on icon "search button" at bounding box center [296, 111] width 8 height 8
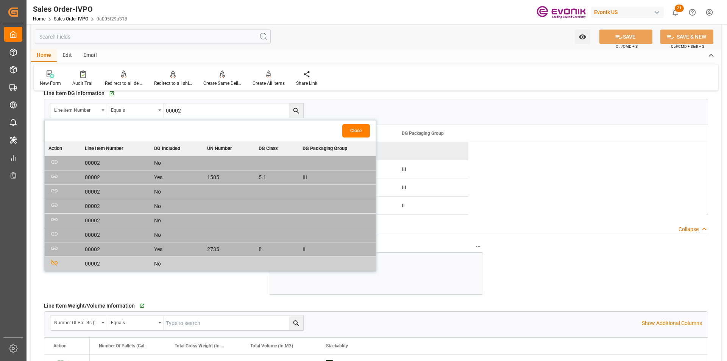
click at [361, 128] on button "Close" at bounding box center [356, 130] width 28 height 13
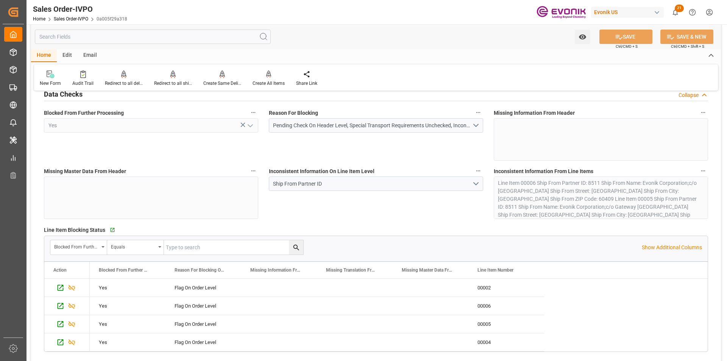
scroll to position [0, 0]
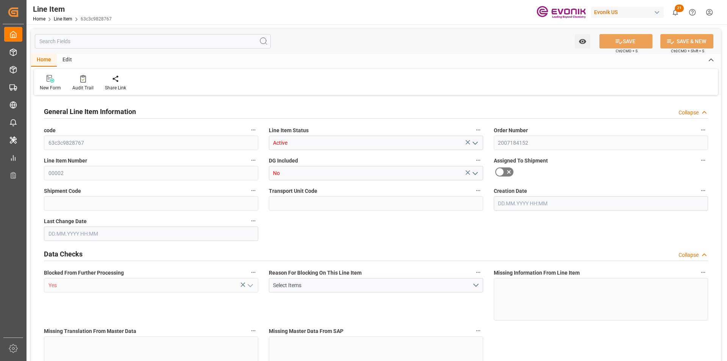
type input "1"
type input "433.6"
type input "400"
type input "0.5751"
type input "2"
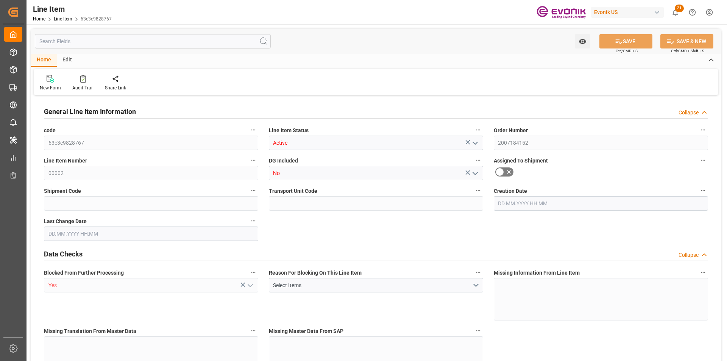
type input "5868"
type input "2"
type input "433.6"
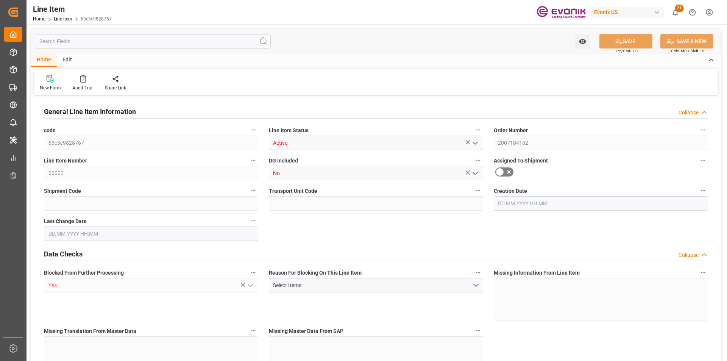
type input "455.6"
type input "400"
type input "0.5751"
type input "575.074"
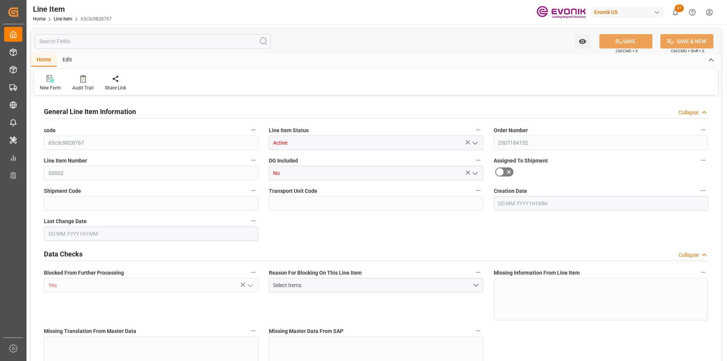
type input "0"
type input "[DATE] 20:10"
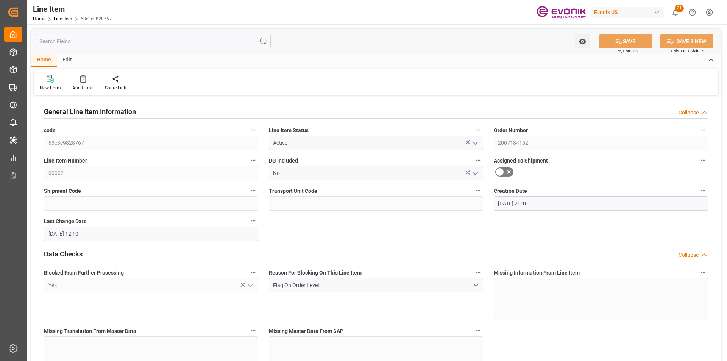
type input "[DATE] 12:10"
type input "[DATE]"
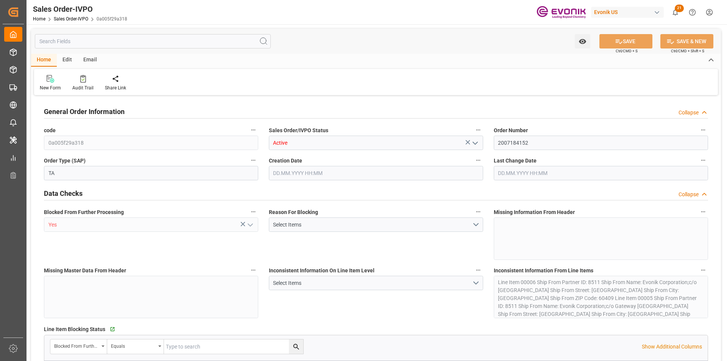
type input "PAPTY"
type input "0"
type input "1"
type input "1333.8"
type input "[DATE] 20:10"
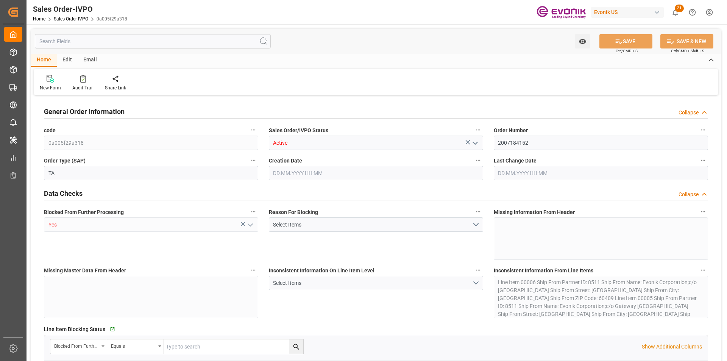
type input "[DATE] 12:10"
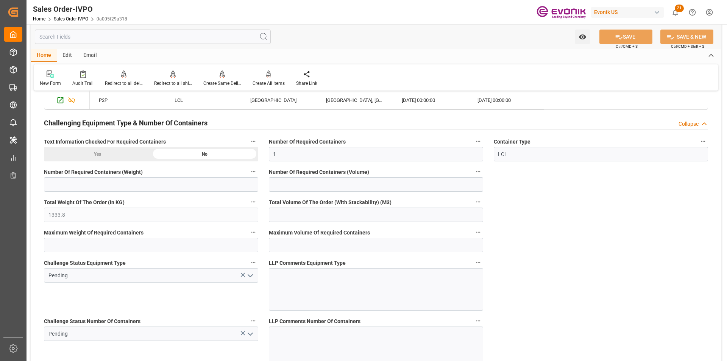
scroll to position [1438, 0]
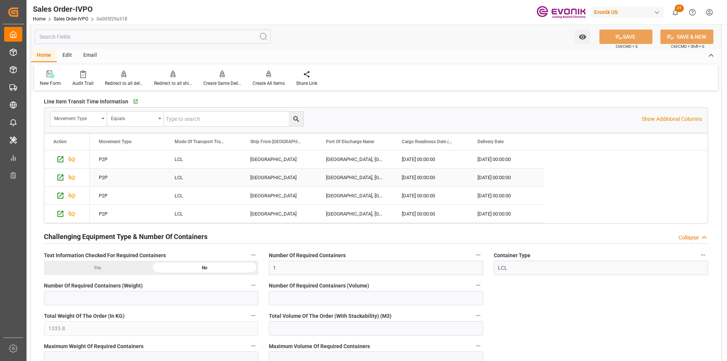
click at [271, 175] on div "CALUMET CITY" at bounding box center [279, 177] width 76 height 18
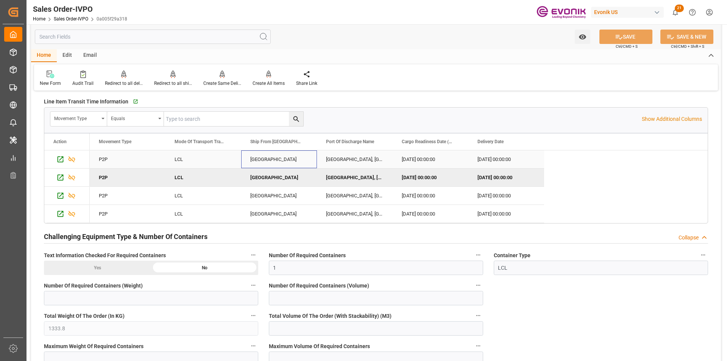
click at [258, 157] on div "HOUSTON" at bounding box center [279, 159] width 76 height 18
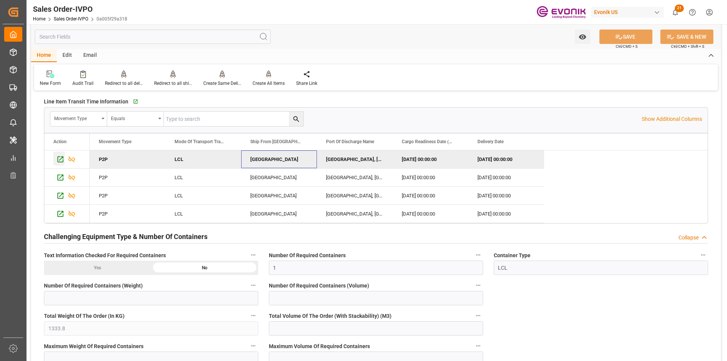
click at [59, 158] on icon "Press SPACE to deselect this row." at bounding box center [60, 159] width 8 height 8
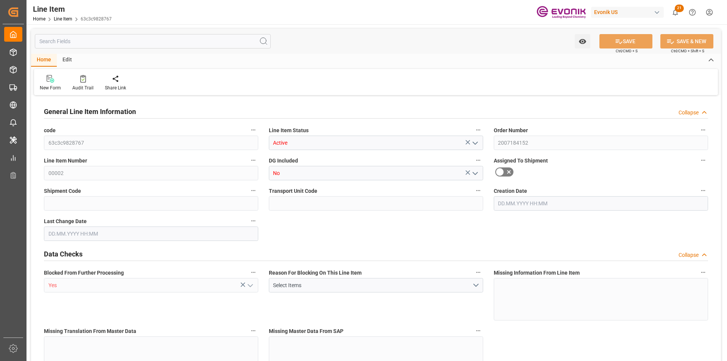
type input "1"
type input "433.6"
type input "400"
type input "0.5751"
type input "2"
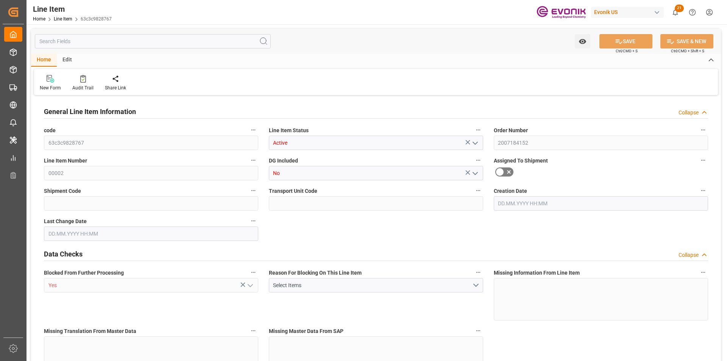
type input "5868"
type input "2"
type input "433.6"
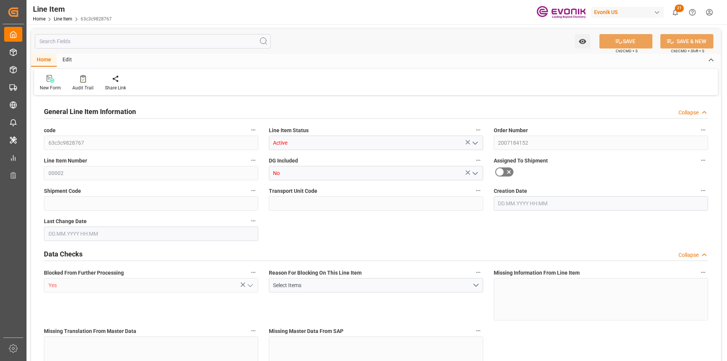
type input "455.6"
type input "400"
type input "0.5751"
type input "575.074"
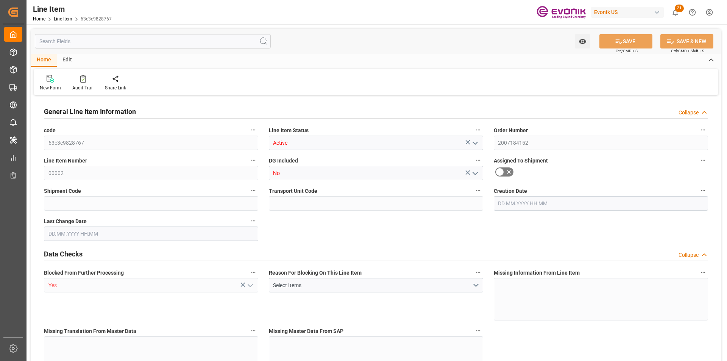
type input "0"
type input "[DATE] 20:10"
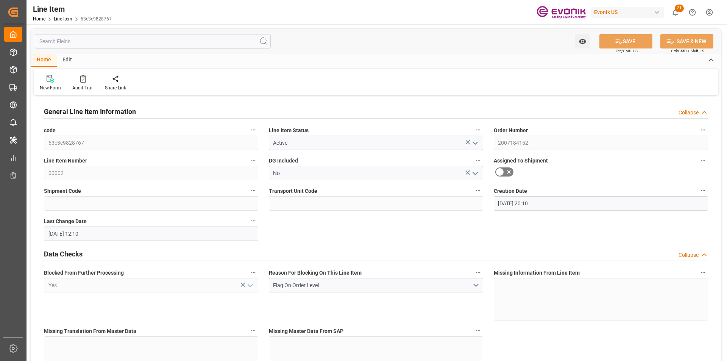
type input "[DATE] 12:10"
type input "[DATE]"
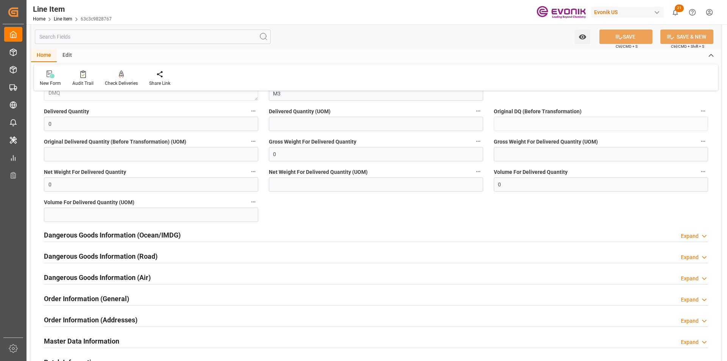
scroll to position [871, 0]
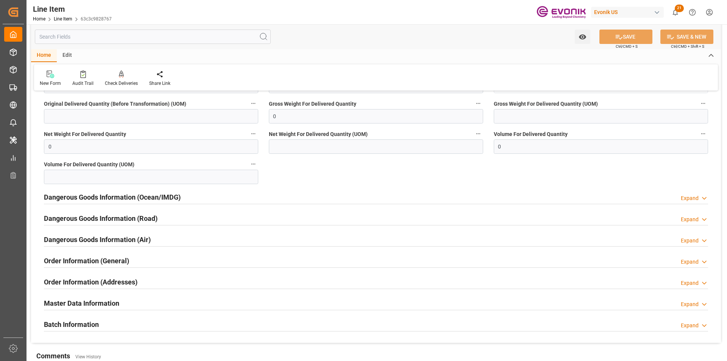
click at [137, 260] on div "Order Information (General) Expand" at bounding box center [376, 260] width 664 height 14
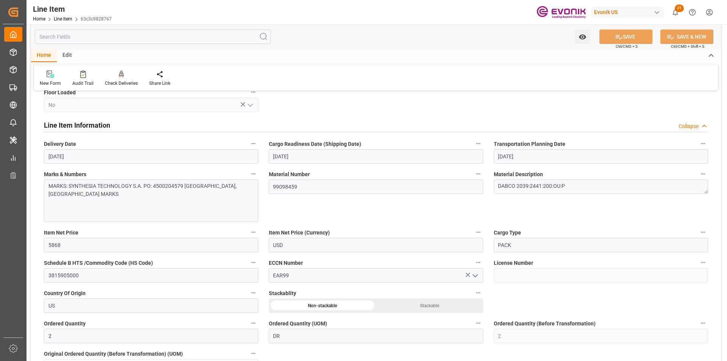
scroll to position [454, 0]
